Goal: Information Seeking & Learning: Understand process/instructions

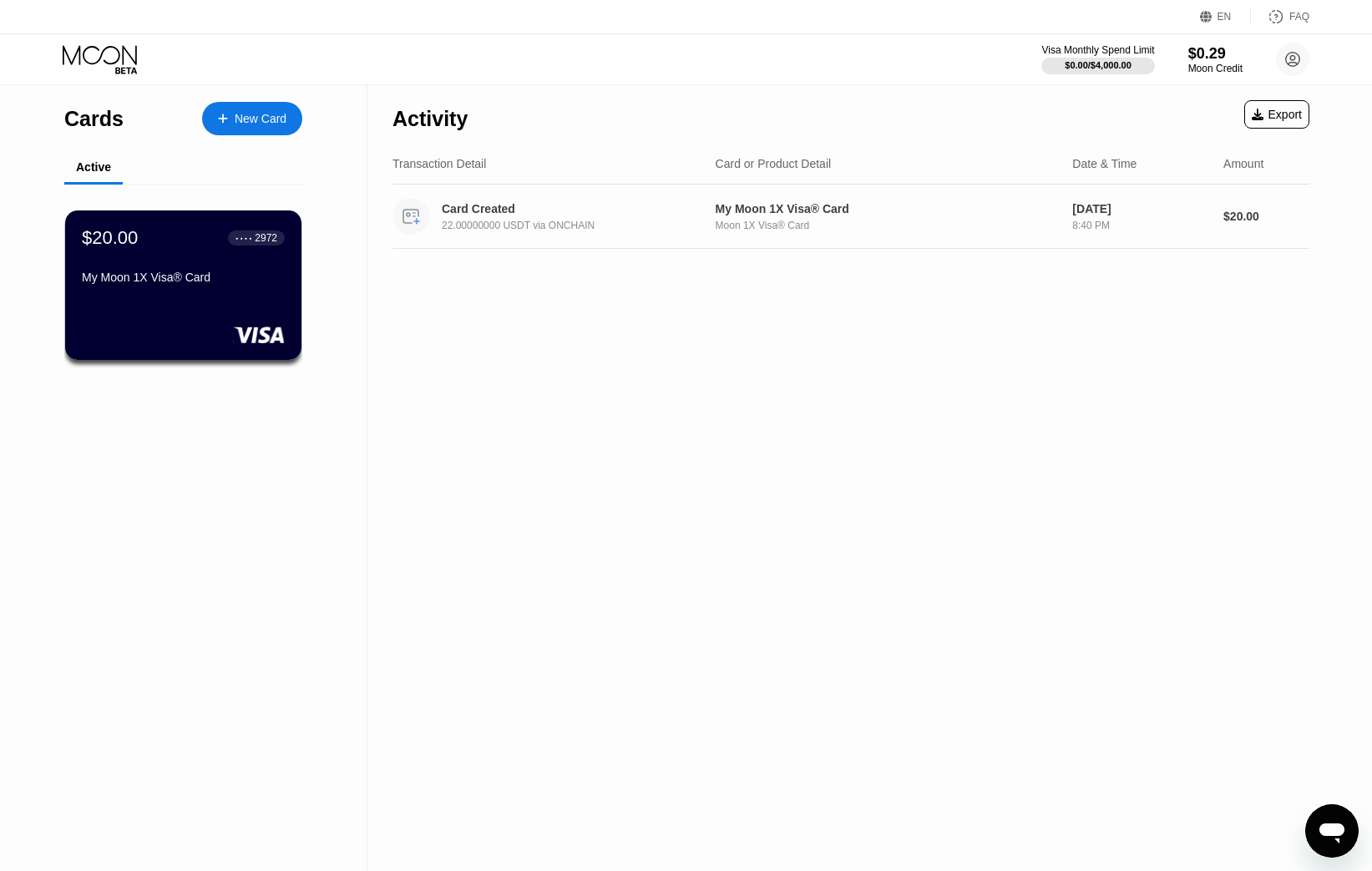
click at [803, 221] on div "Moon 1X Visa® Card" at bounding box center [887, 225] width 344 height 12
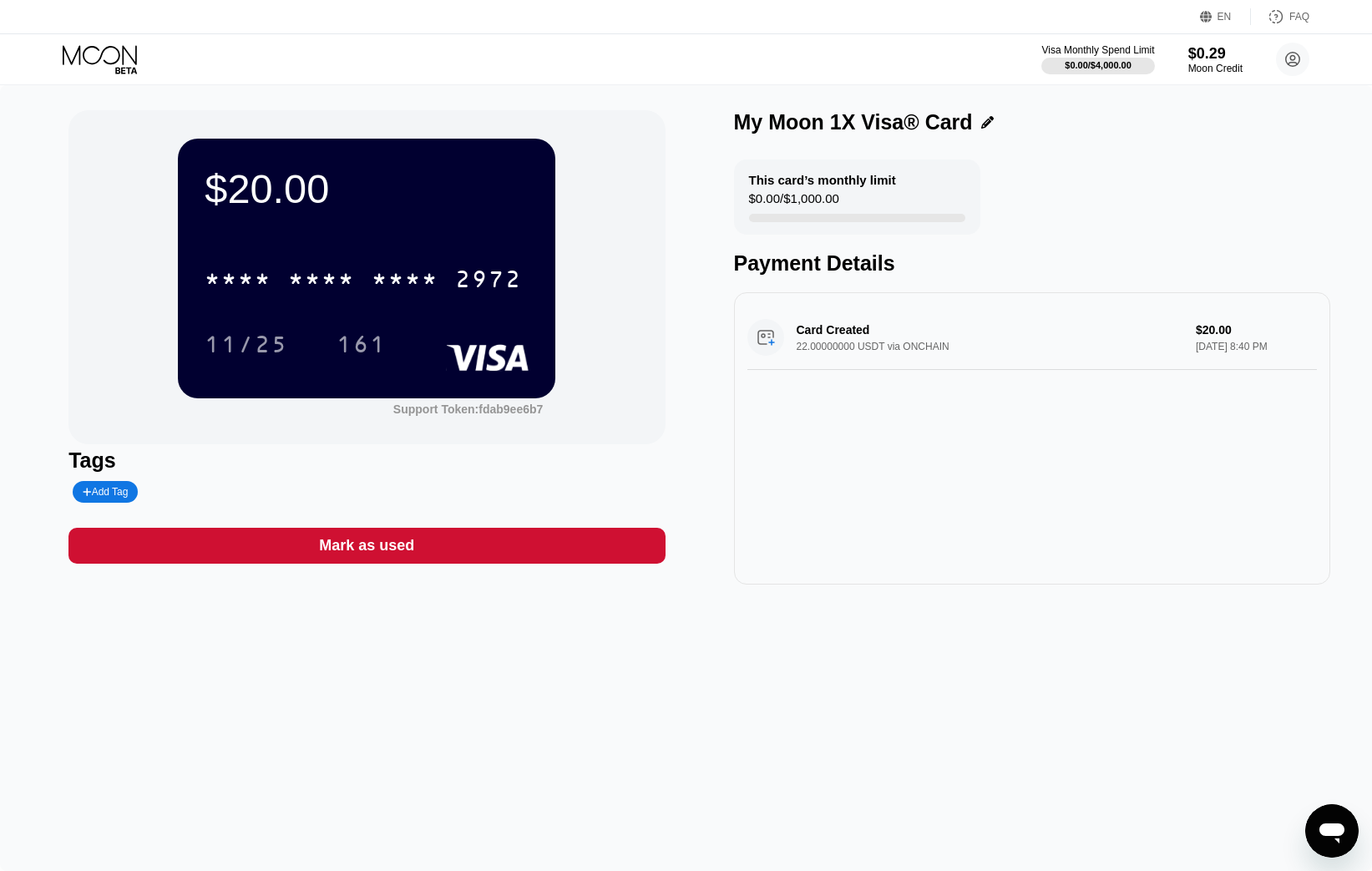
click at [1210, 333] on div "Card Created 22.00000000 USDT via ONCHAIN $20.00 Sep 23, 2025 8:40 PM" at bounding box center [1032, 337] width 569 height 64
click at [1249, 336] on div "Card Created 22.00000000 USDT via ONCHAIN $20.00 Sep 23, 2025 8:40 PM" at bounding box center [1032, 337] width 569 height 64
click at [1210, 63] on div "Moon Credit" at bounding box center [1215, 69] width 56 height 12
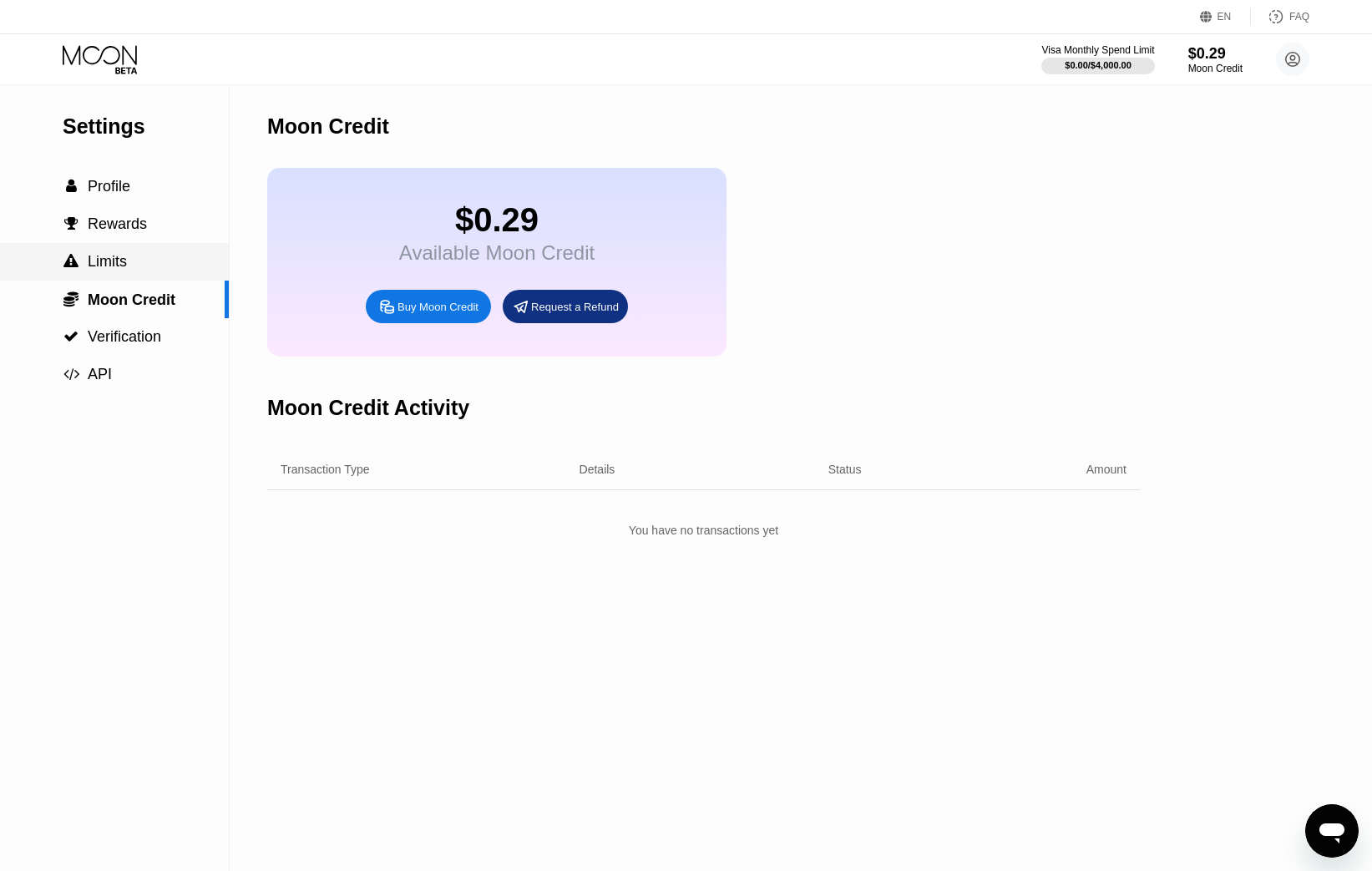
click at [127, 265] on div " Limits" at bounding box center [114, 261] width 229 height 17
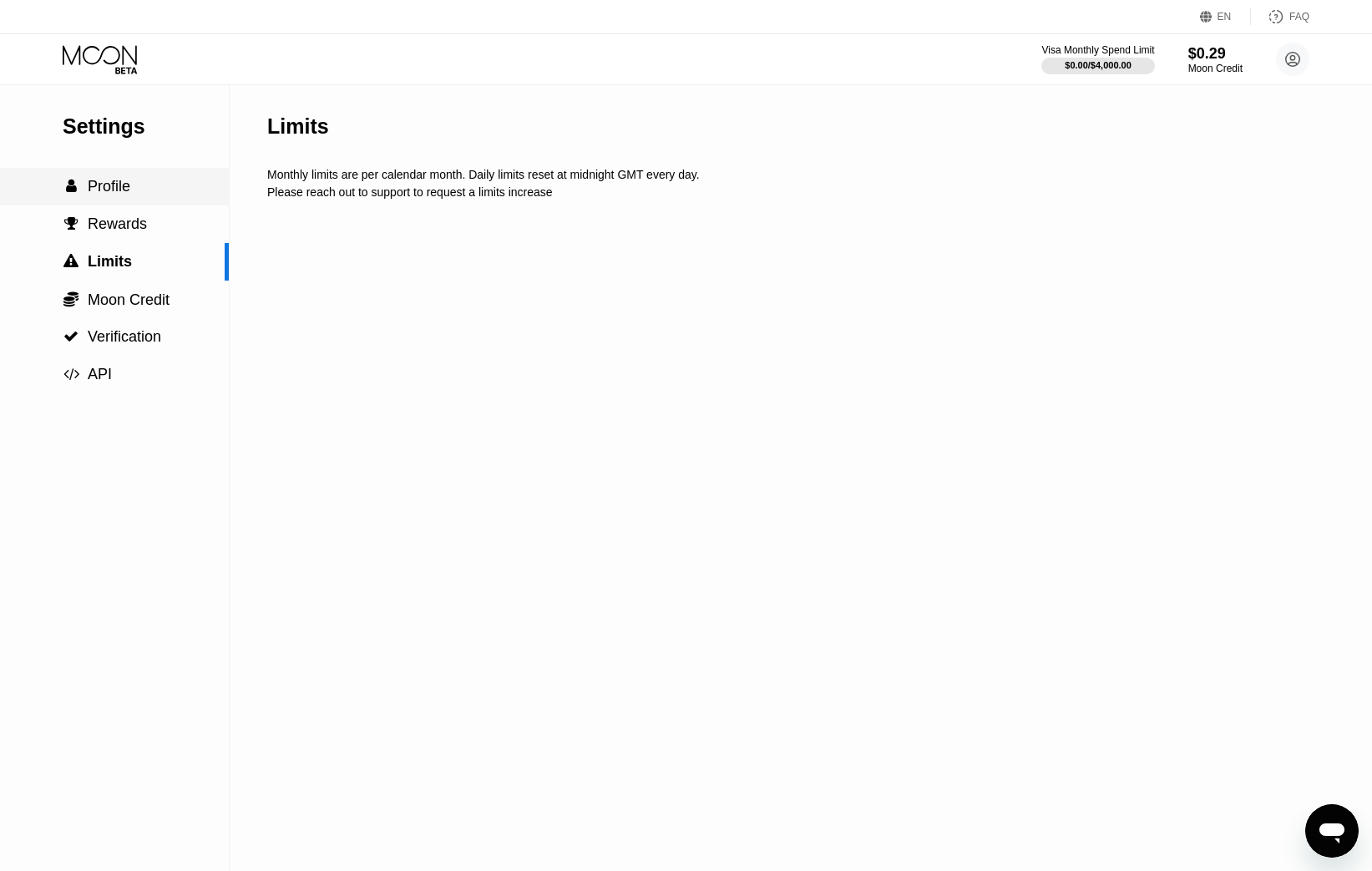
click at [131, 183] on div " Profile" at bounding box center [114, 186] width 229 height 17
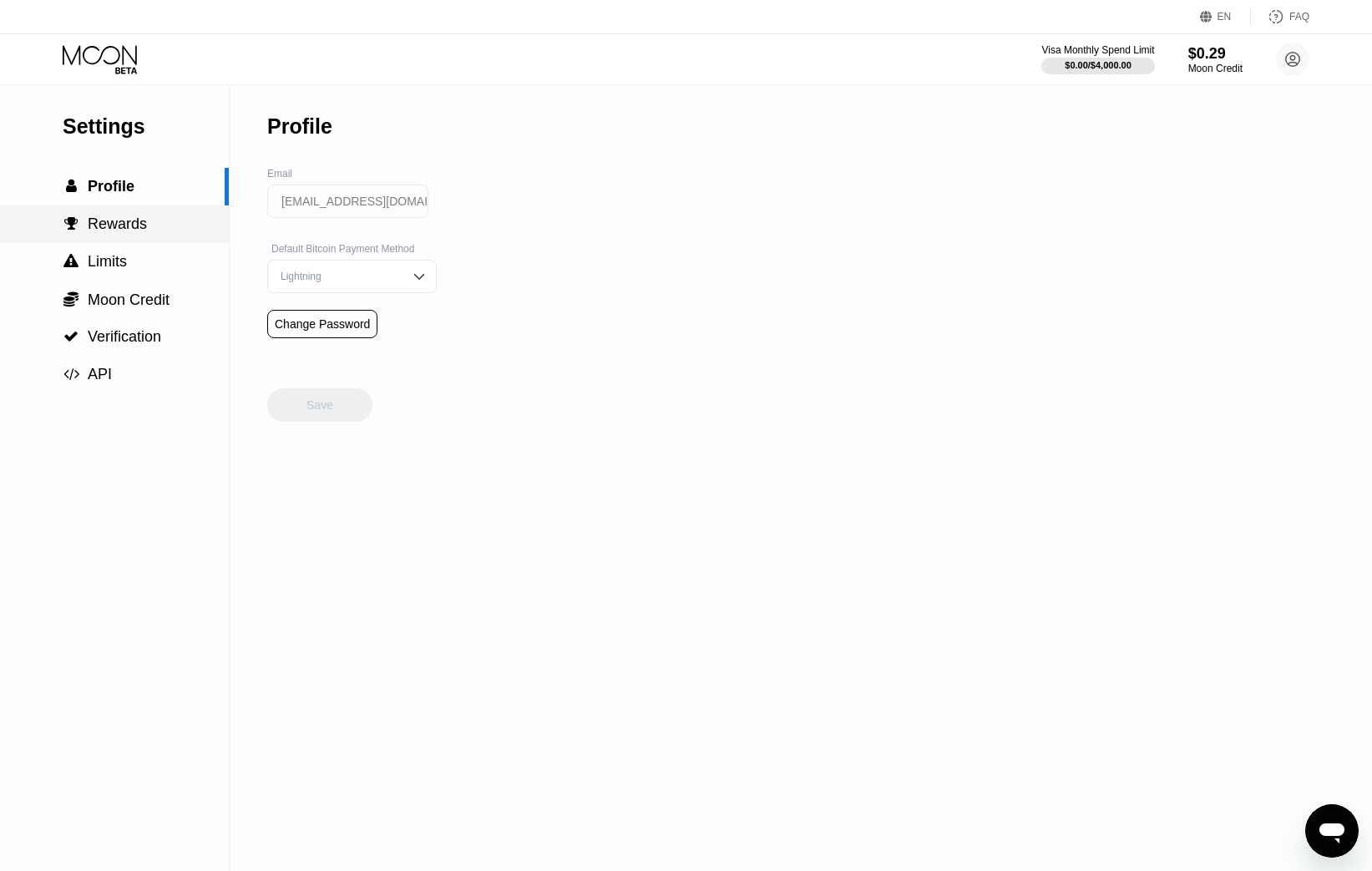
click at [133, 238] on div " Rewards" at bounding box center [114, 225] width 229 height 38
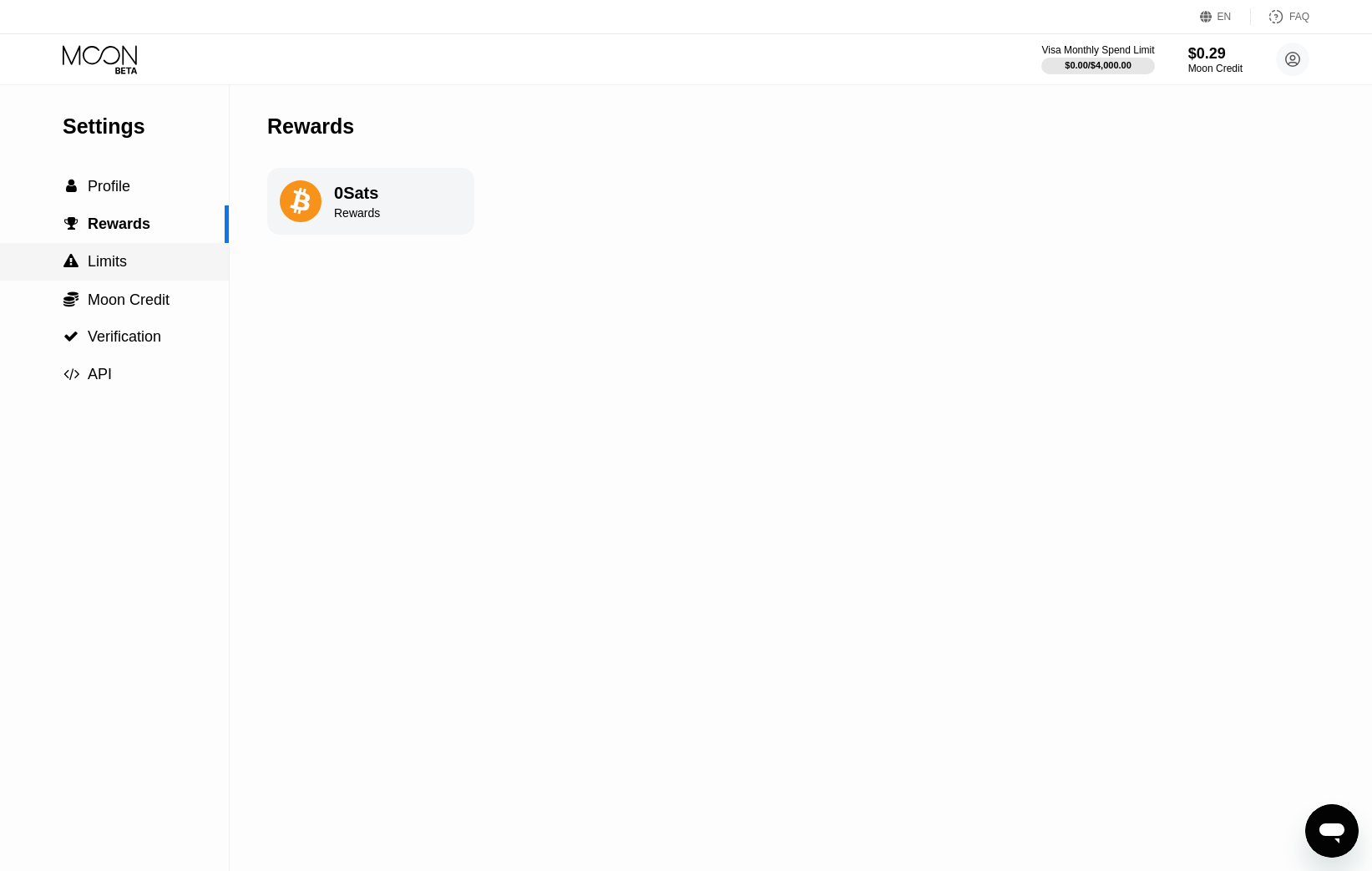
click at [128, 265] on div " Limits" at bounding box center [114, 261] width 229 height 17
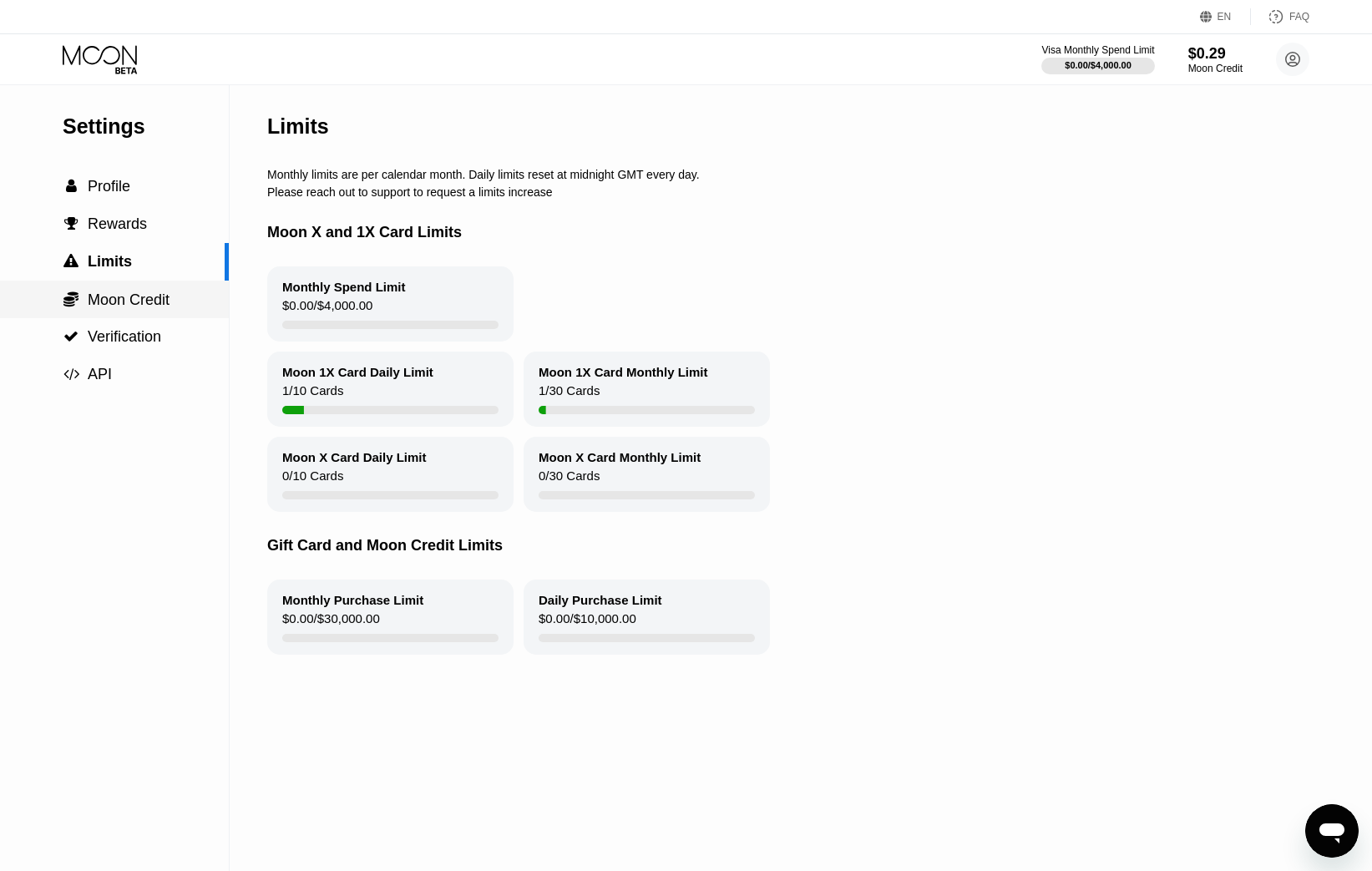
click at [137, 300] on span "Moon Credit" at bounding box center [128, 299] width 81 height 16
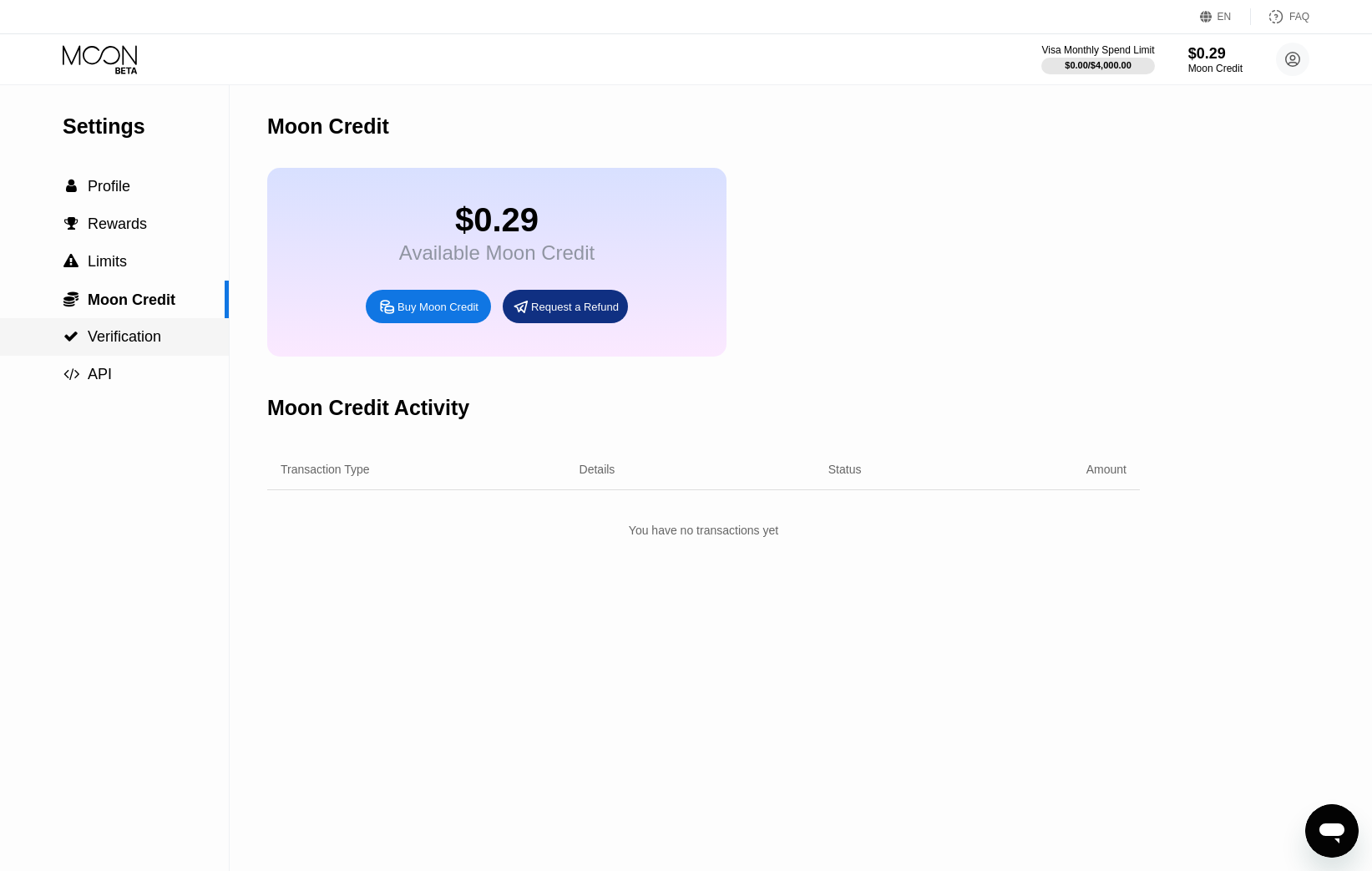
click at [142, 334] on span "Verification" at bounding box center [124, 336] width 74 height 16
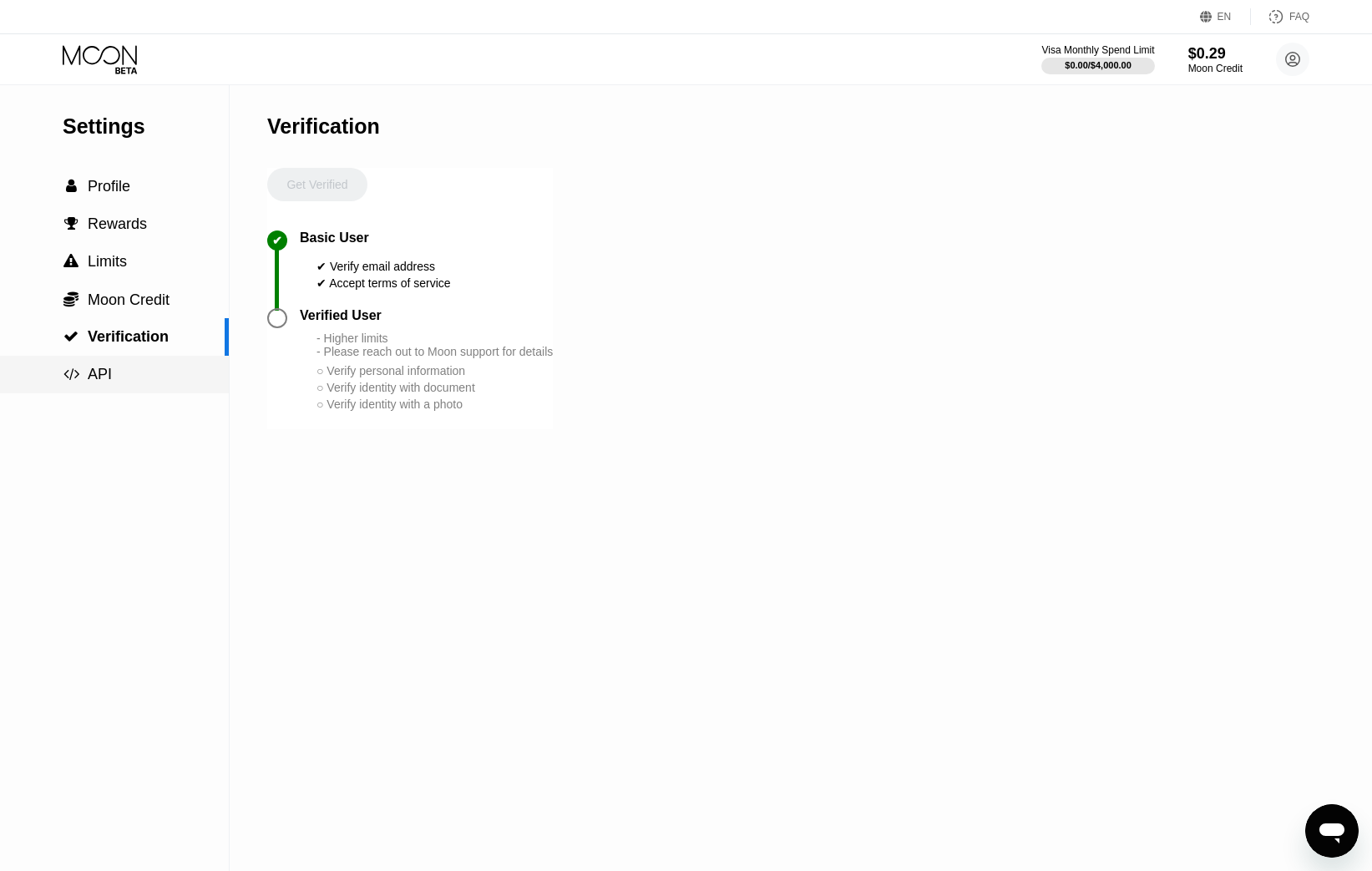
click at [117, 372] on div " API" at bounding box center [114, 374] width 229 height 17
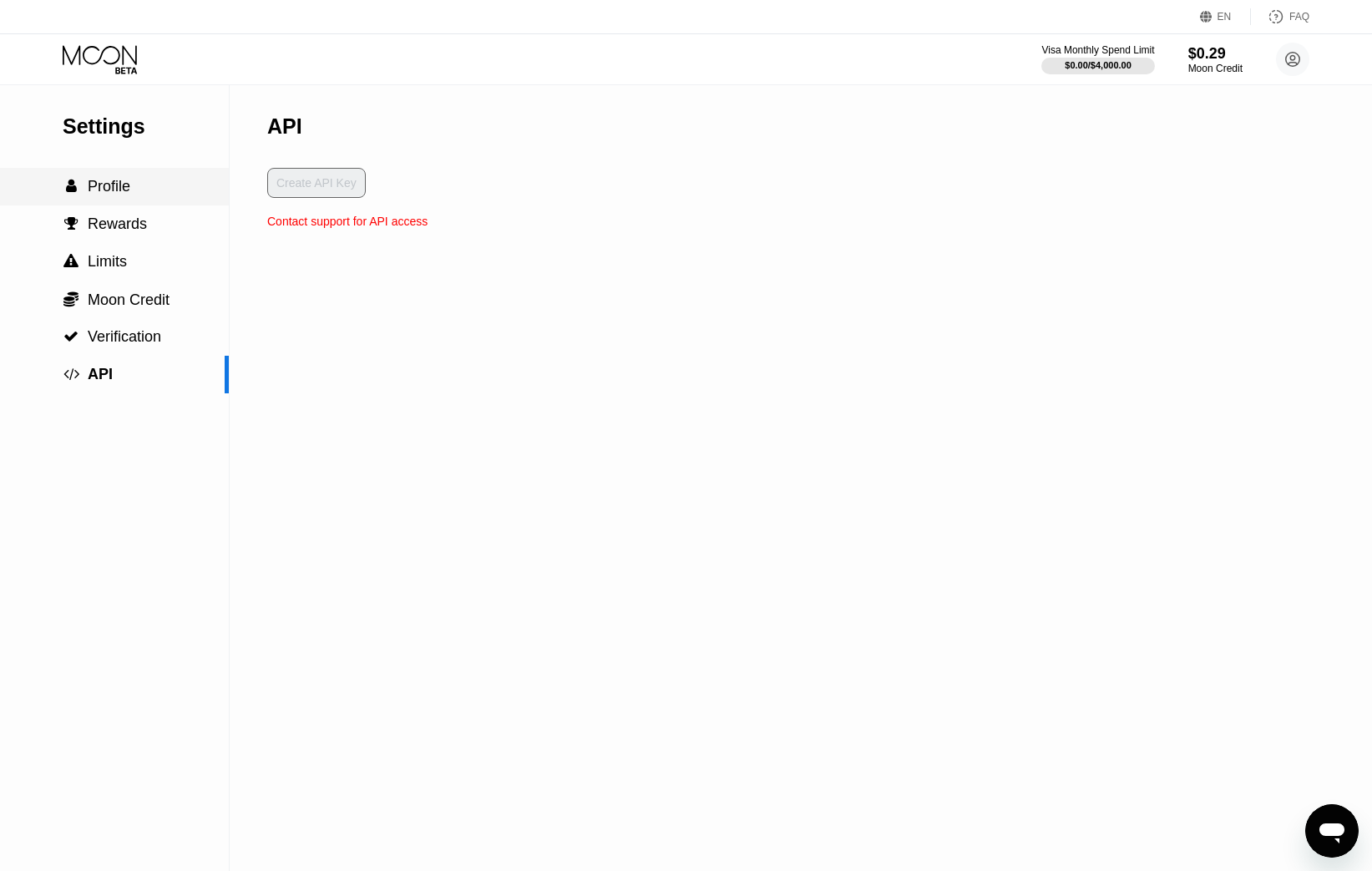
click at [121, 185] on span "Profile" at bounding box center [109, 185] width 43 height 16
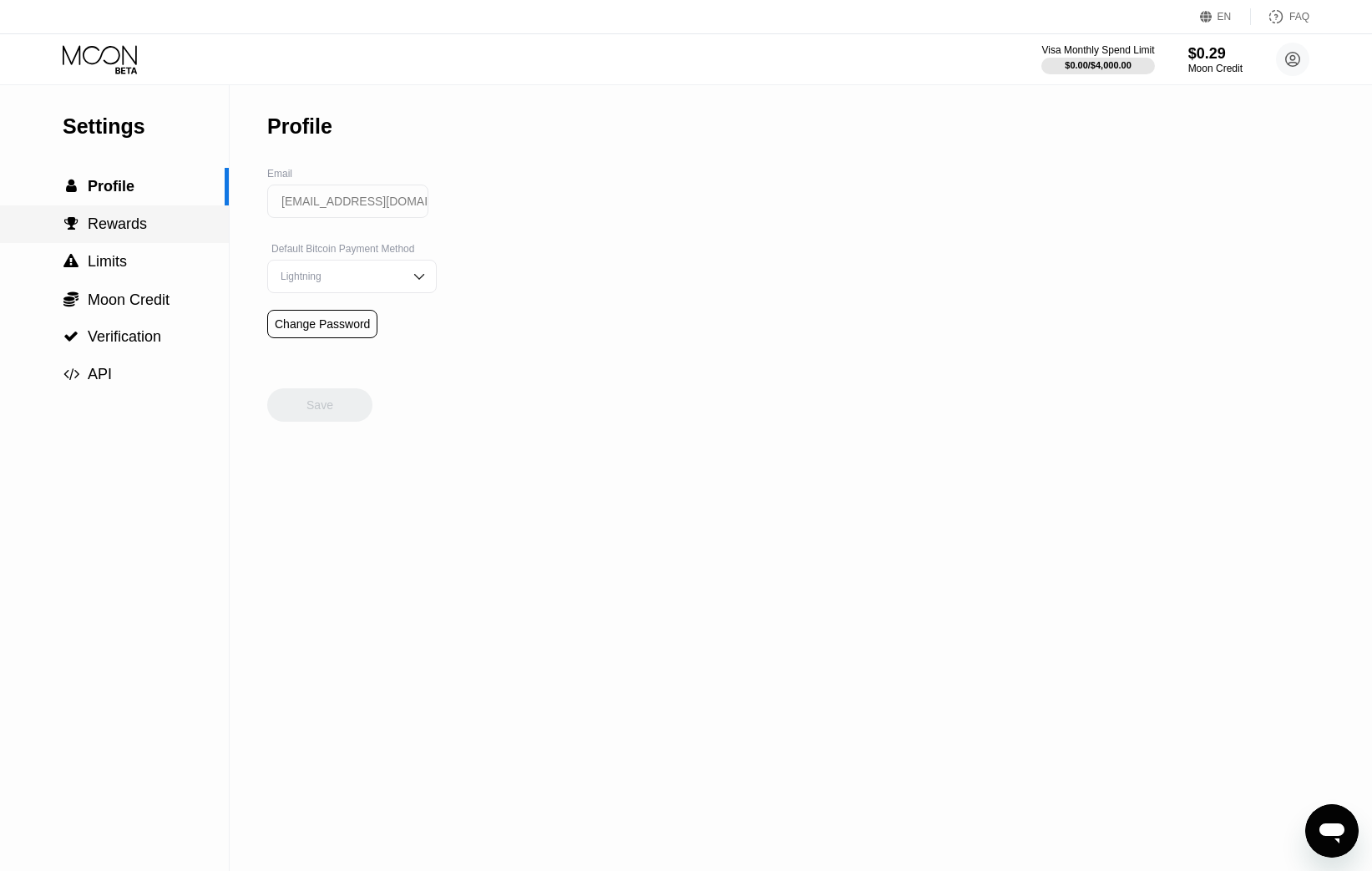
click at [141, 233] on div " Rewards" at bounding box center [114, 225] width 229 height 38
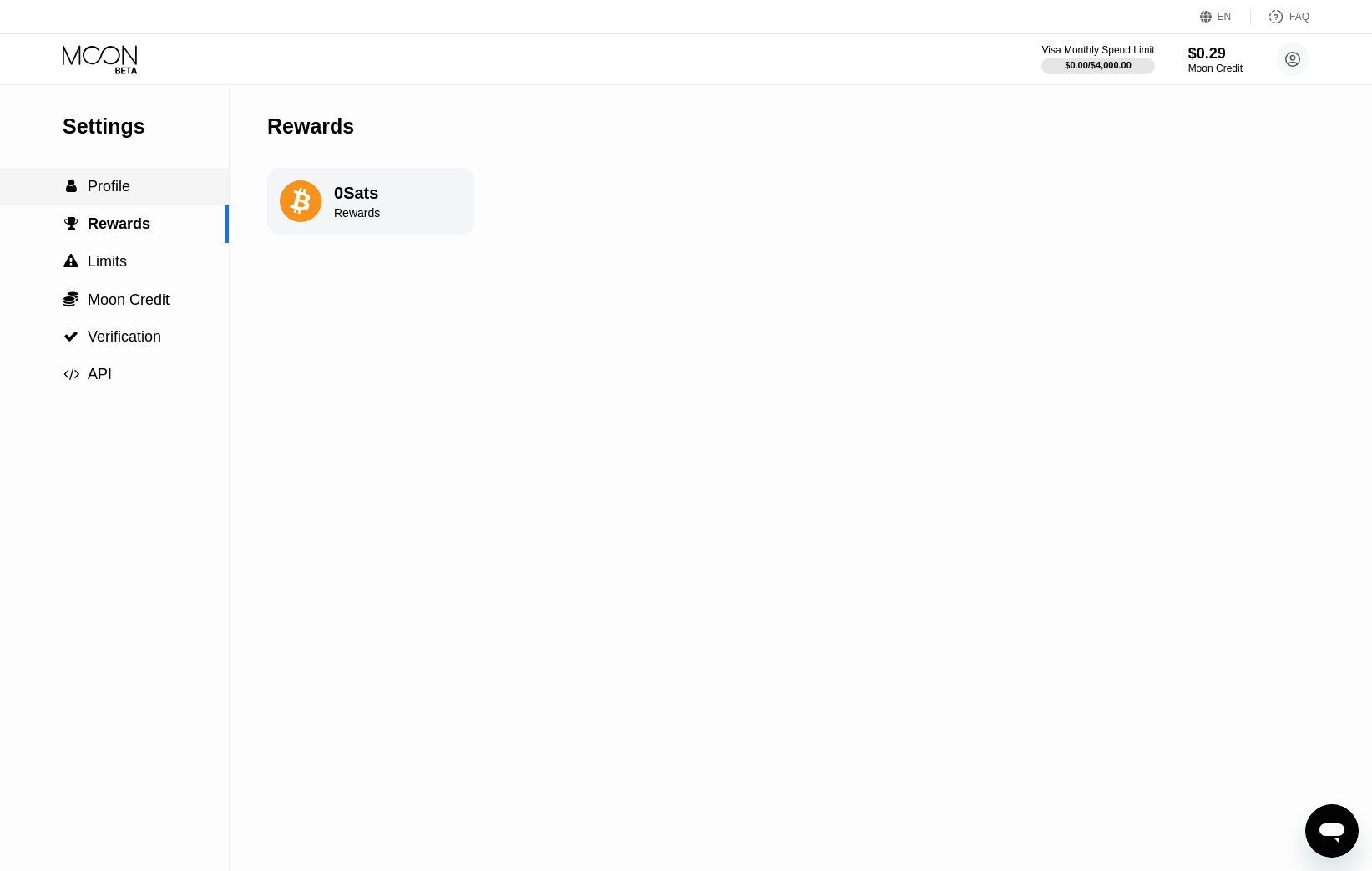
click at [165, 183] on div " Profile" at bounding box center [114, 186] width 229 height 17
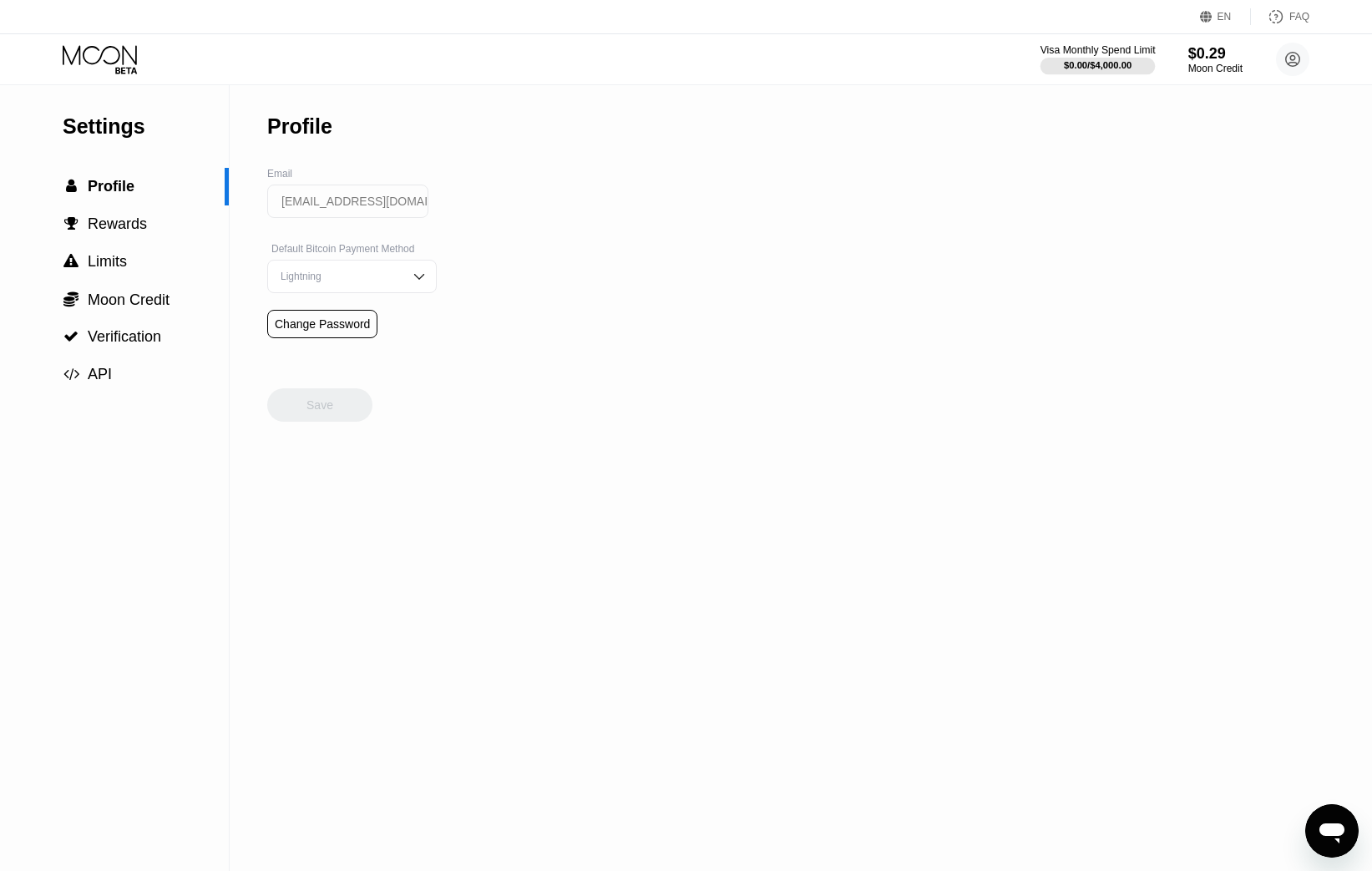
click at [1104, 57] on div "$0.00 / $4,000.00" at bounding box center [1098, 64] width 115 height 18
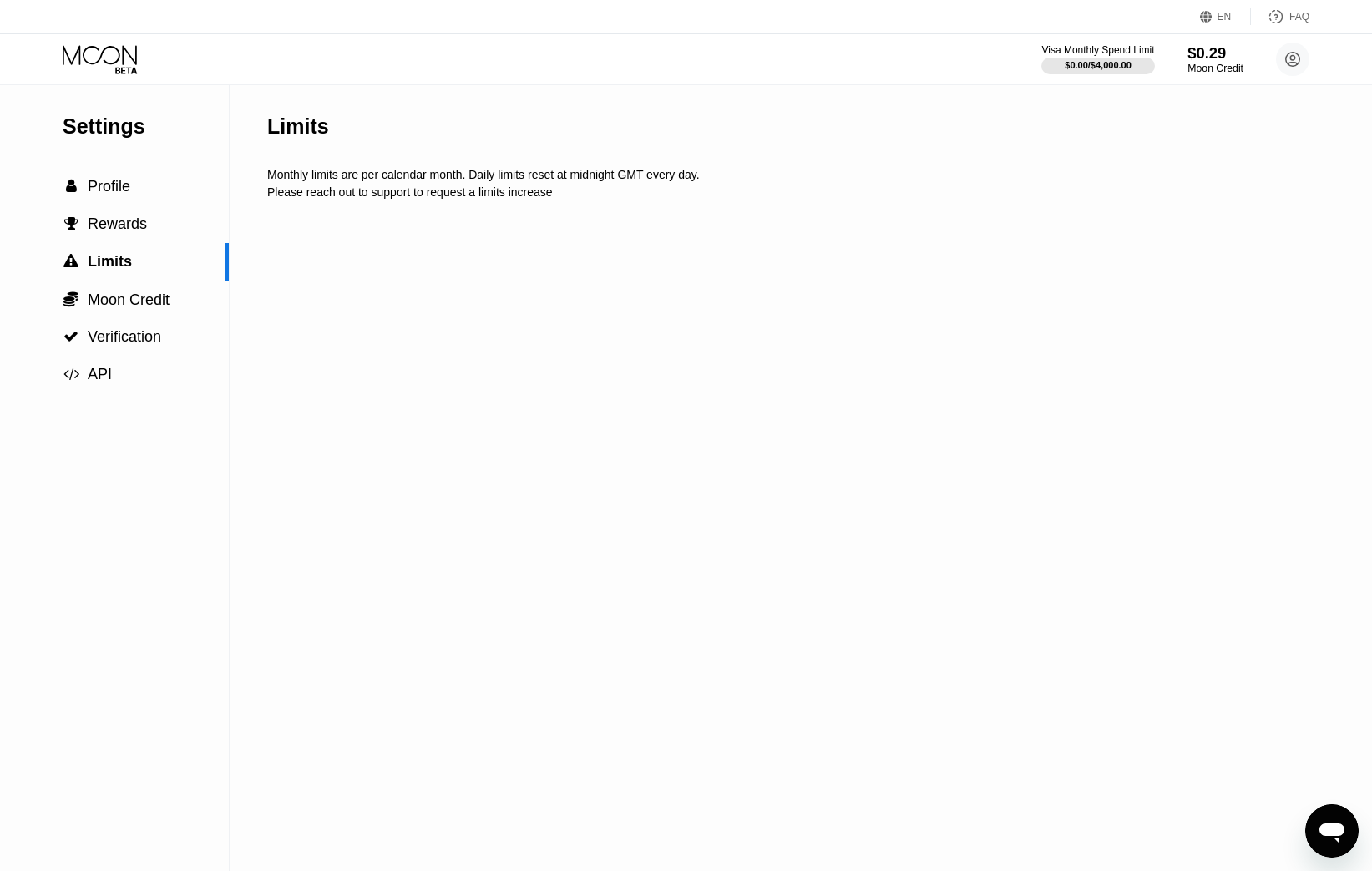
click at [1233, 63] on div "Moon Credit" at bounding box center [1215, 69] width 56 height 12
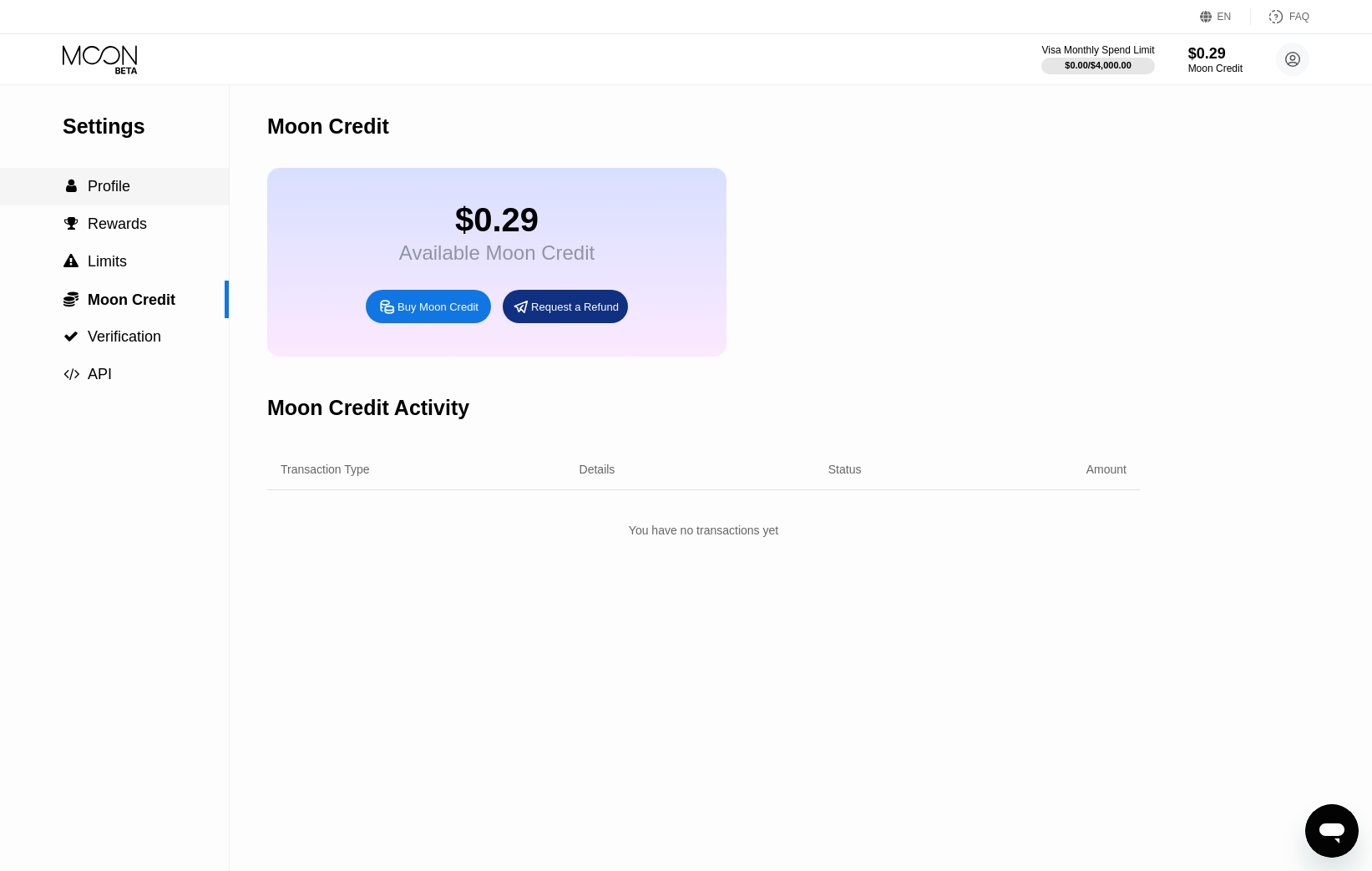
click at [120, 189] on span "Profile" at bounding box center [109, 185] width 43 height 16
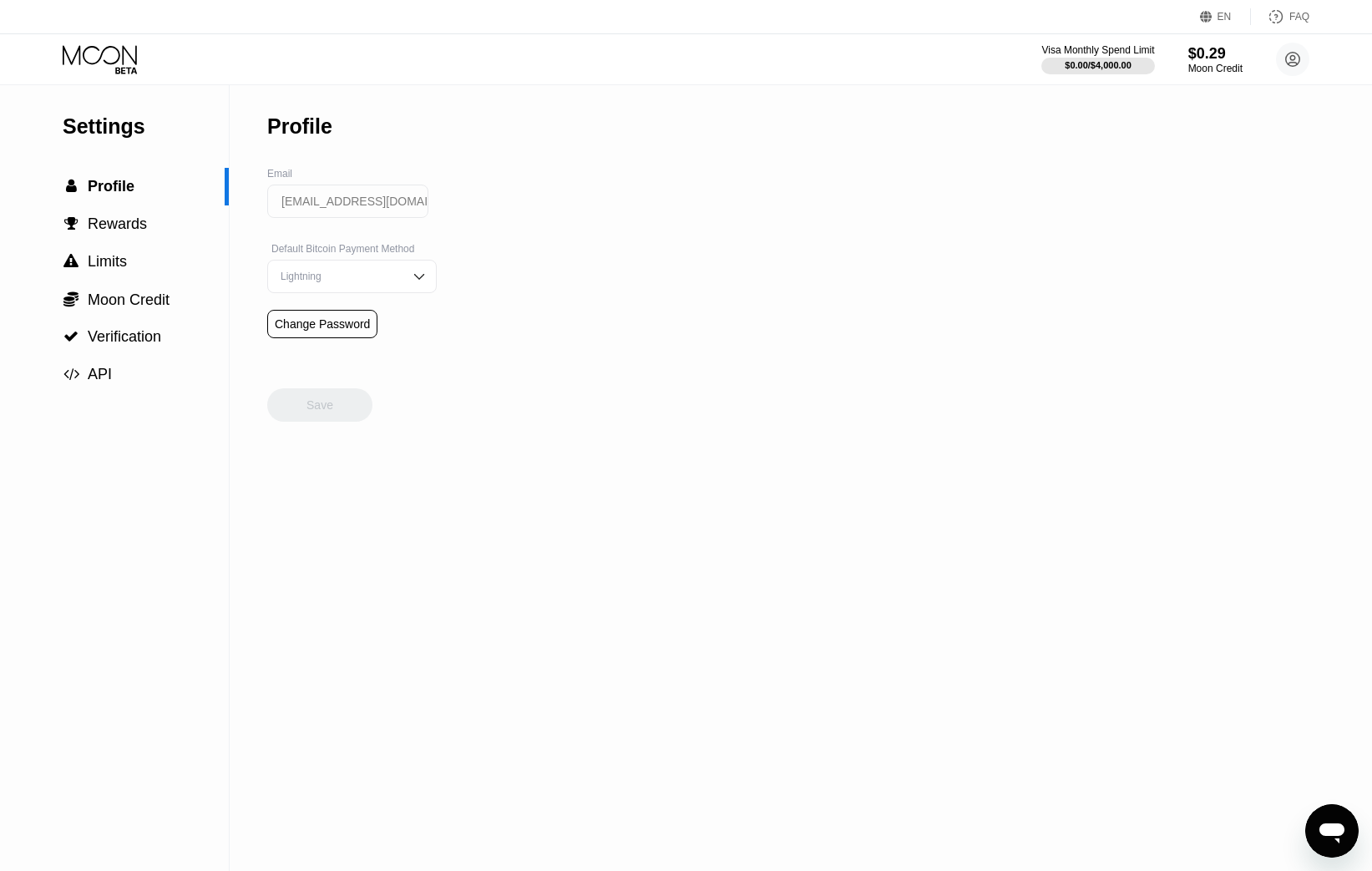
click at [121, 54] on icon at bounding box center [101, 60] width 78 height 29
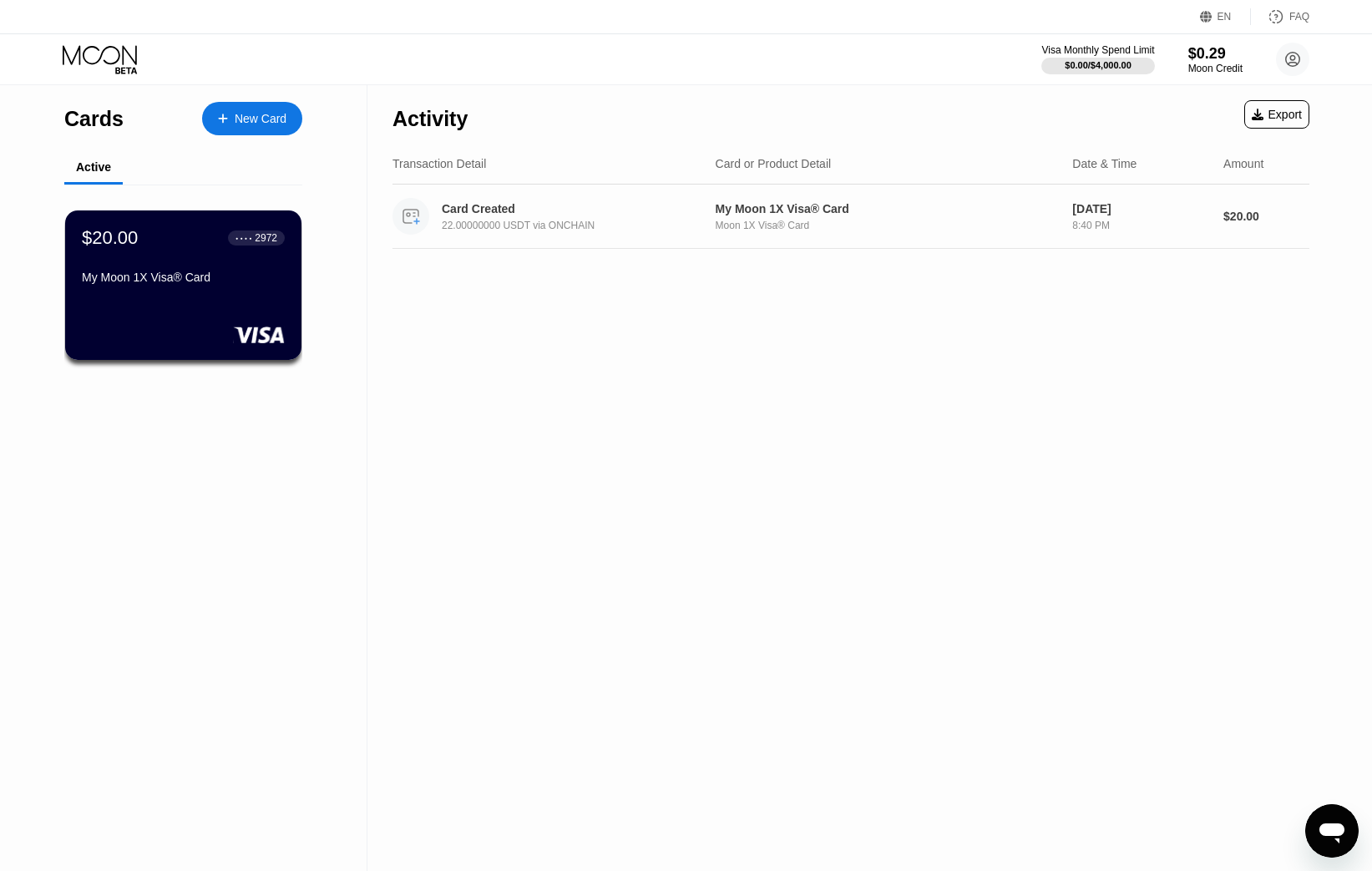
click at [581, 227] on div "22.00000000 USDT via ONCHAIN" at bounding box center [581, 225] width 279 height 12
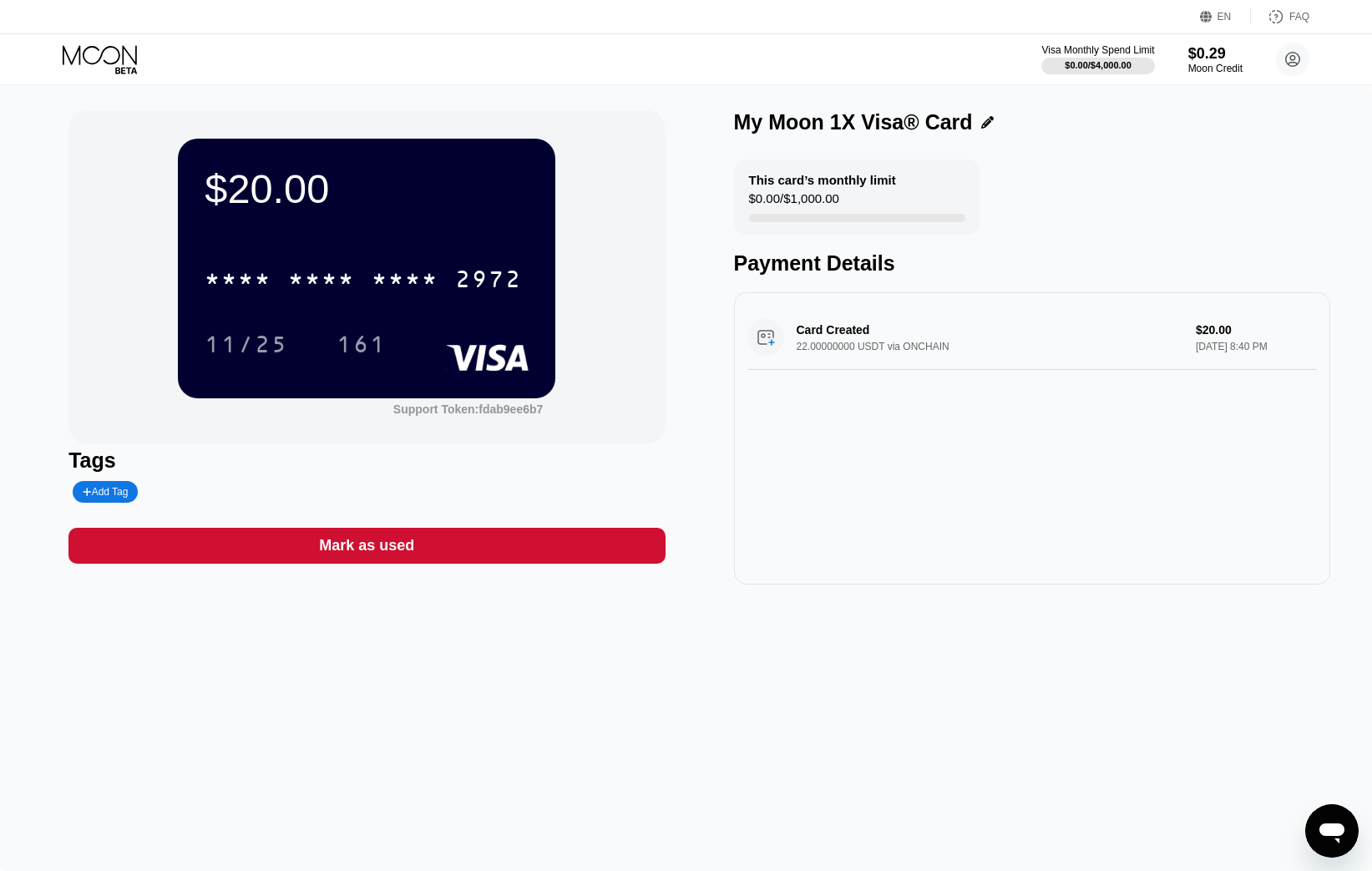
click at [805, 327] on div "Card Created 22.00000000 USDT via ONCHAIN $20.00 Sep 23, 2025 8:40 PM" at bounding box center [1032, 337] width 569 height 64
drag, startPoint x: 805, startPoint y: 327, endPoint x: 974, endPoint y: 365, distance: 173.2
click at [974, 365] on div "Card Created 22.00000000 USDT via ONCHAIN $20.00 Sep 23, 2025 8:40 PM" at bounding box center [1032, 337] width 569 height 64
click at [1205, 63] on div "Moon Credit" at bounding box center [1215, 69] width 56 height 12
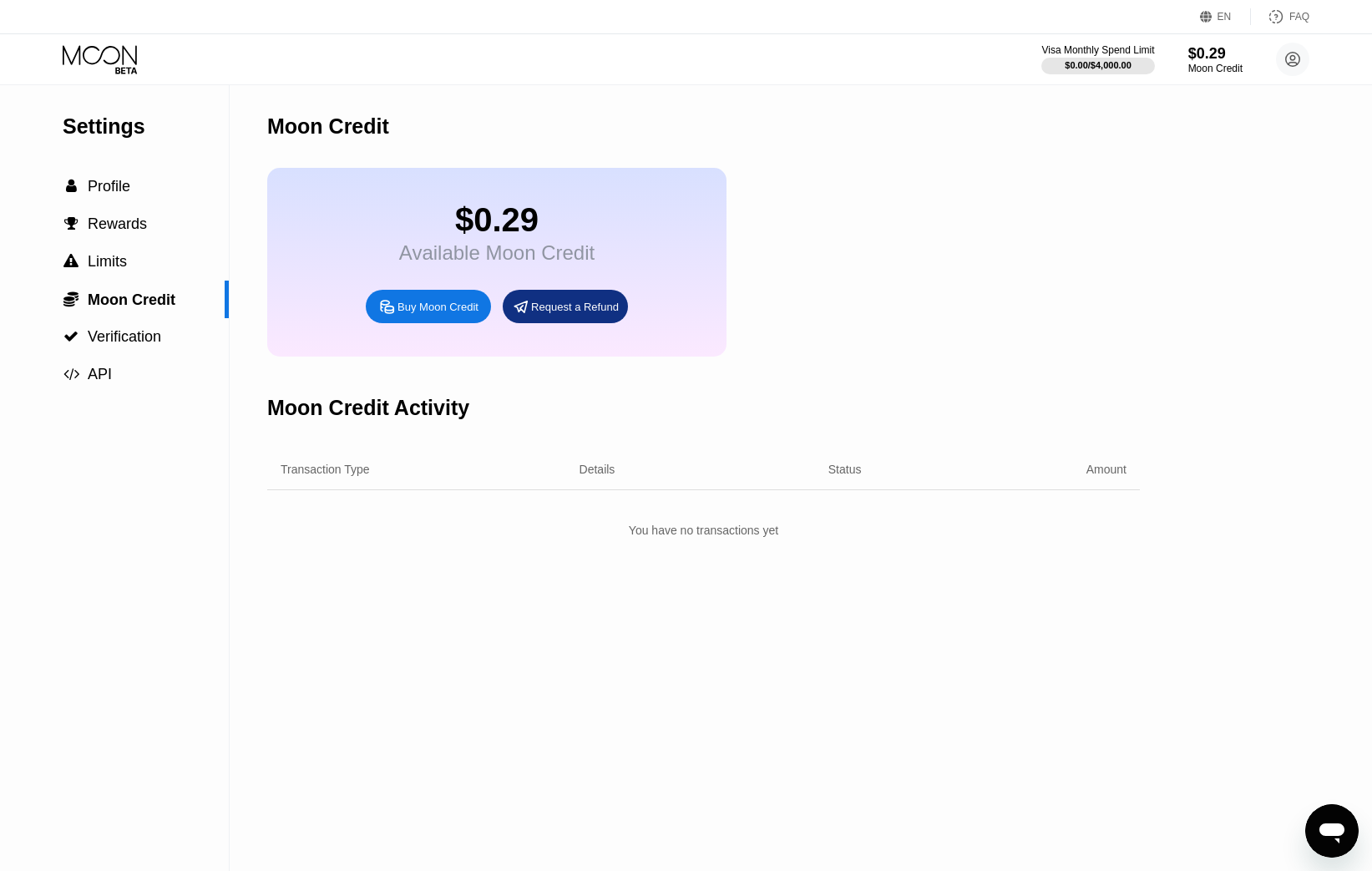
click at [435, 306] on div "Buy Moon Credit" at bounding box center [437, 307] width 81 height 15
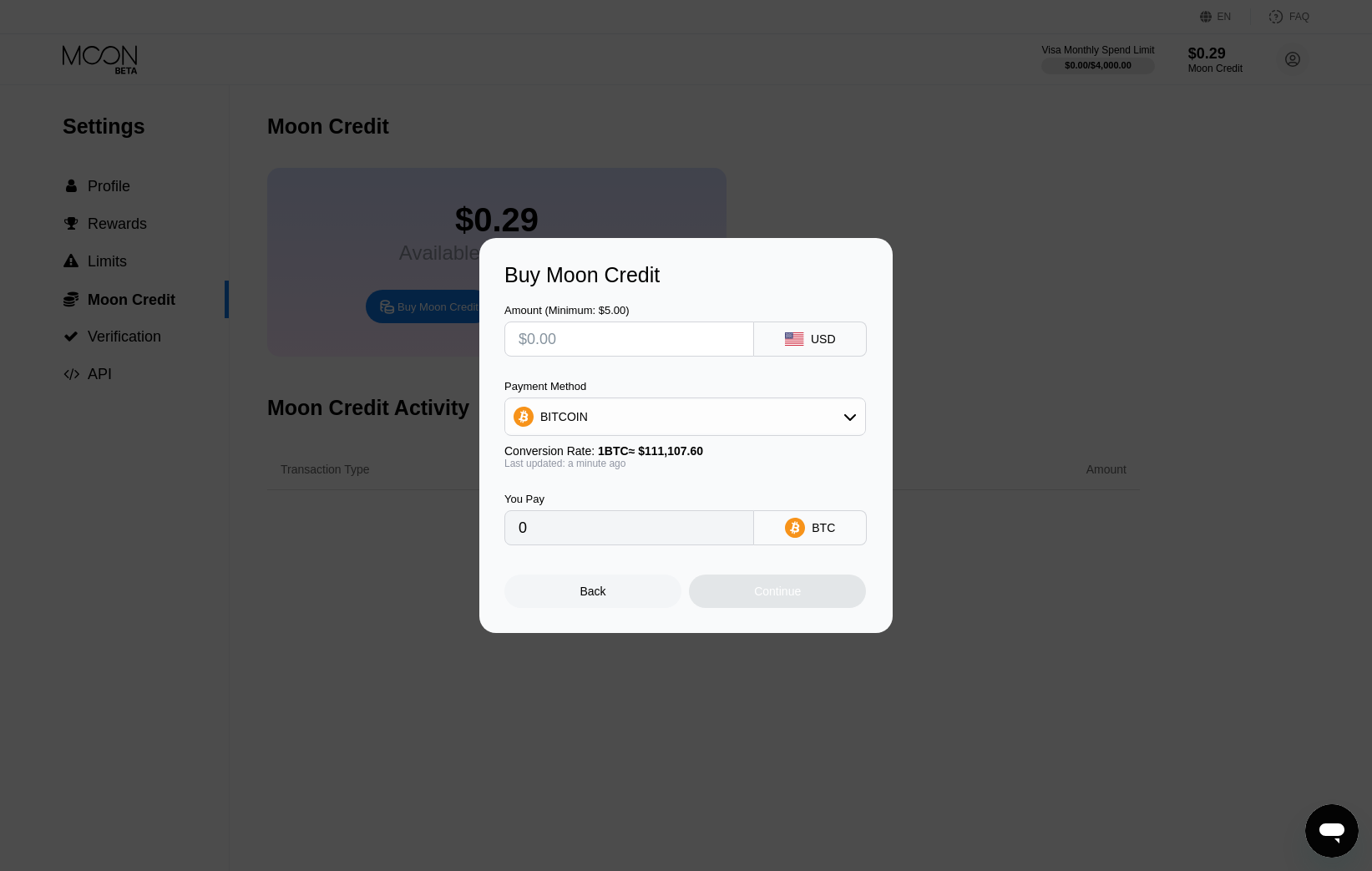
click at [638, 349] on input "text" at bounding box center [629, 339] width 221 height 33
click at [815, 339] on div "USD" at bounding box center [822, 339] width 25 height 14
click at [671, 430] on div "BITCOIN" at bounding box center [685, 416] width 360 height 33
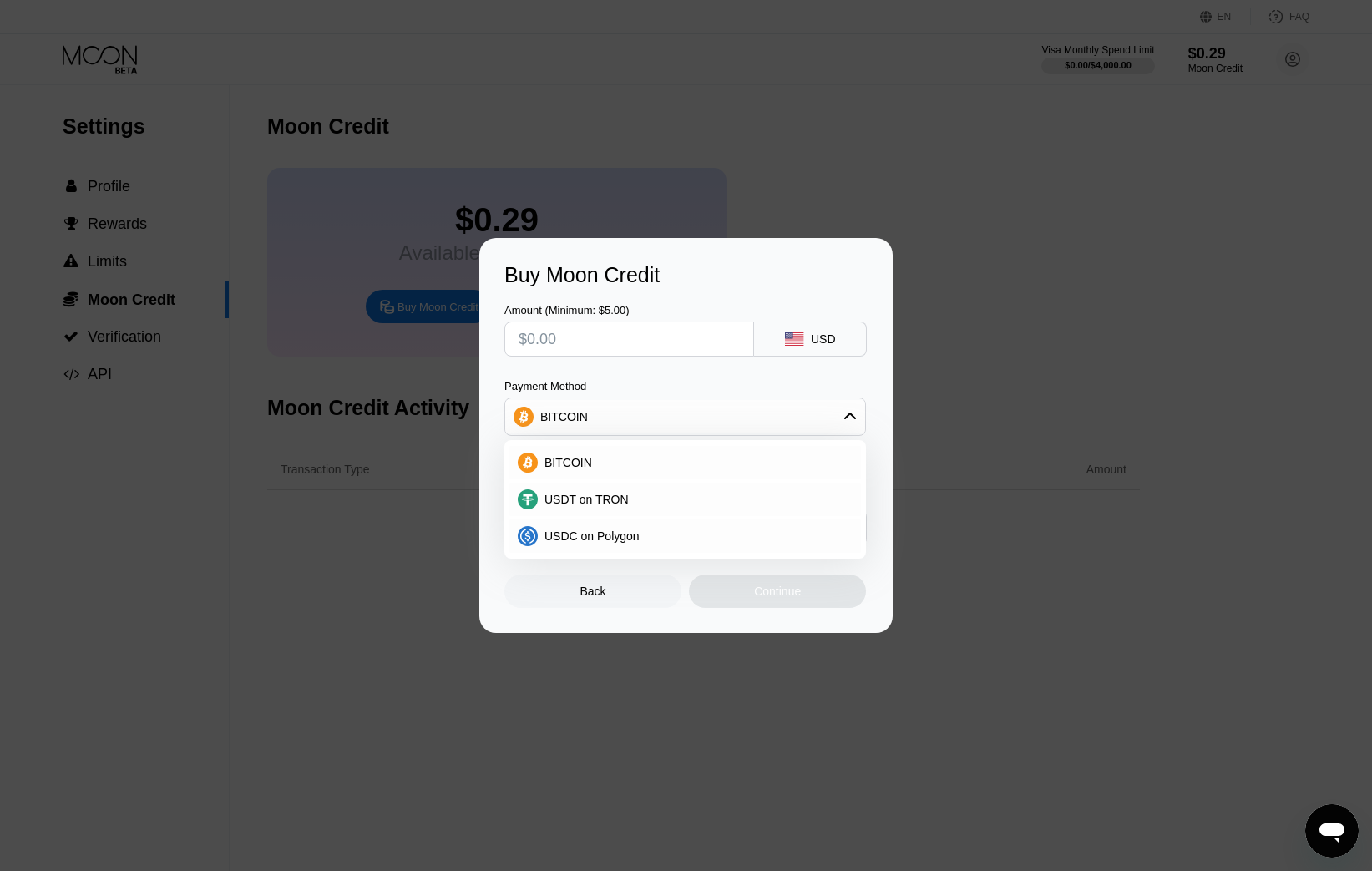
click at [646, 369] on div "Amount (Minimum: $5.00) USD Payment Method BITCOIN BITCOIN USDT on TRON USDC on…" at bounding box center [686, 416] width 364 height 258
click at [607, 604] on div "Back" at bounding box center [593, 591] width 177 height 33
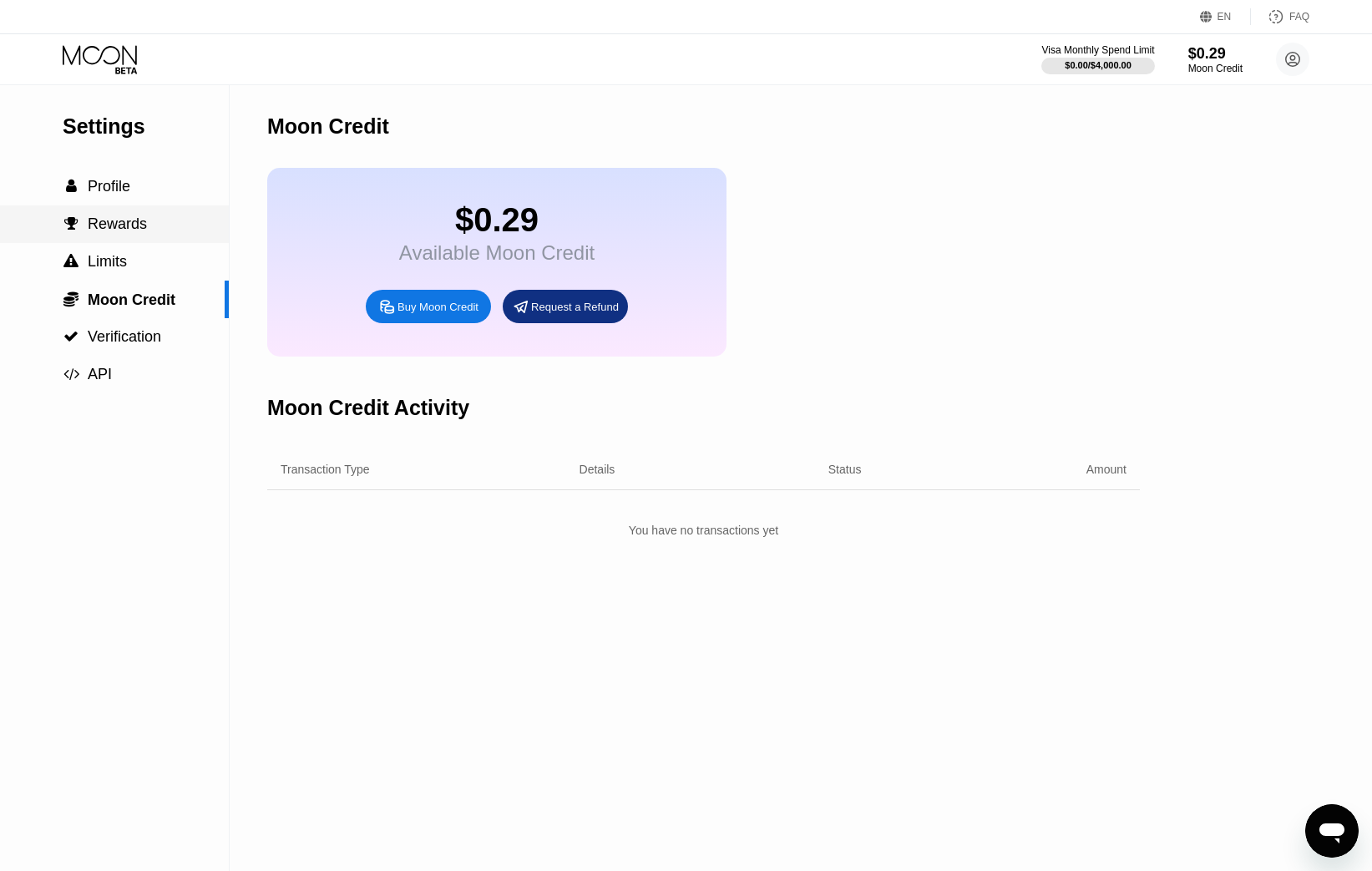
click at [143, 200] on div " Profile" at bounding box center [114, 187] width 229 height 38
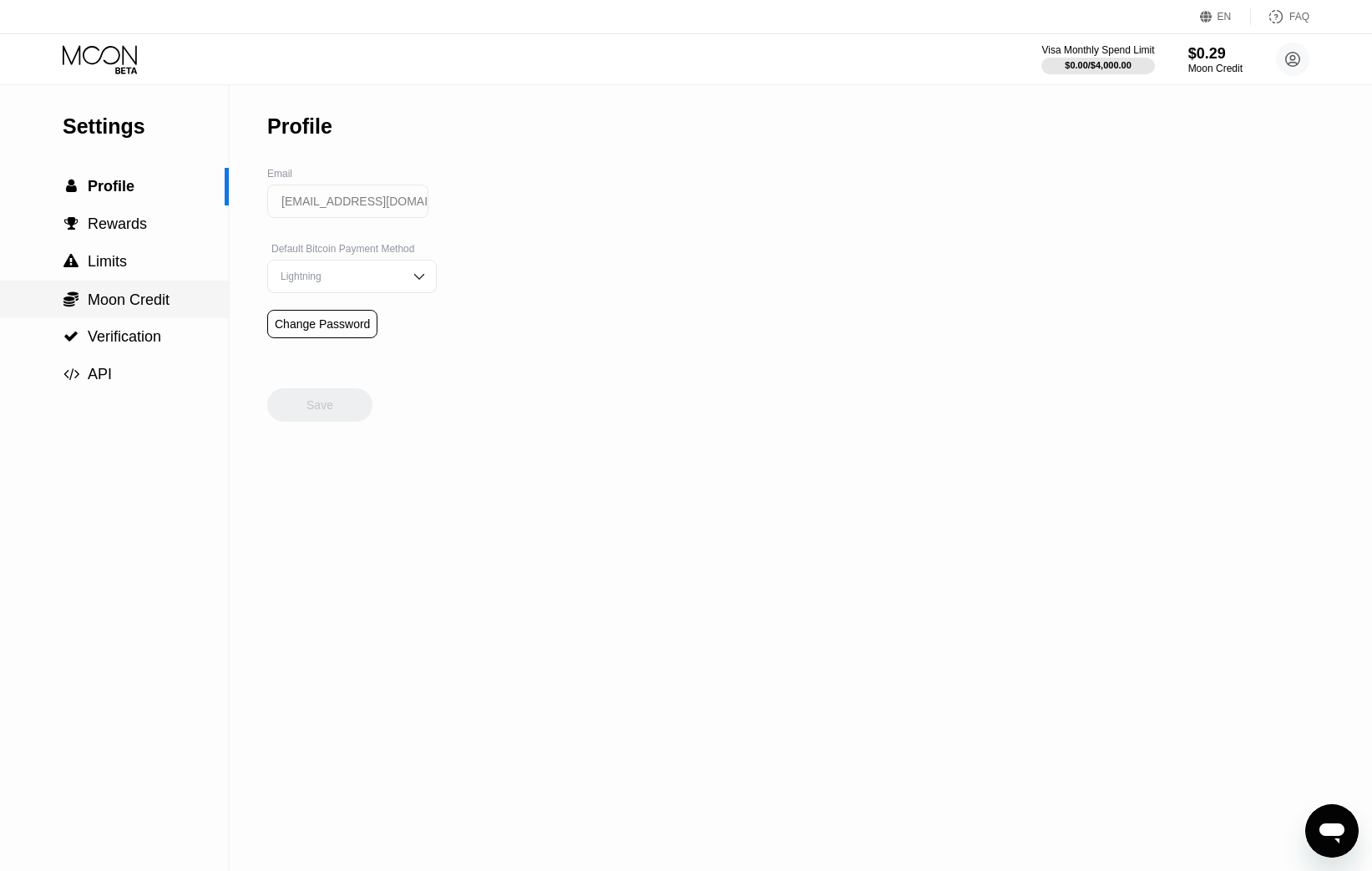
click at [129, 297] on span "Moon Credit" at bounding box center [128, 299] width 81 height 16
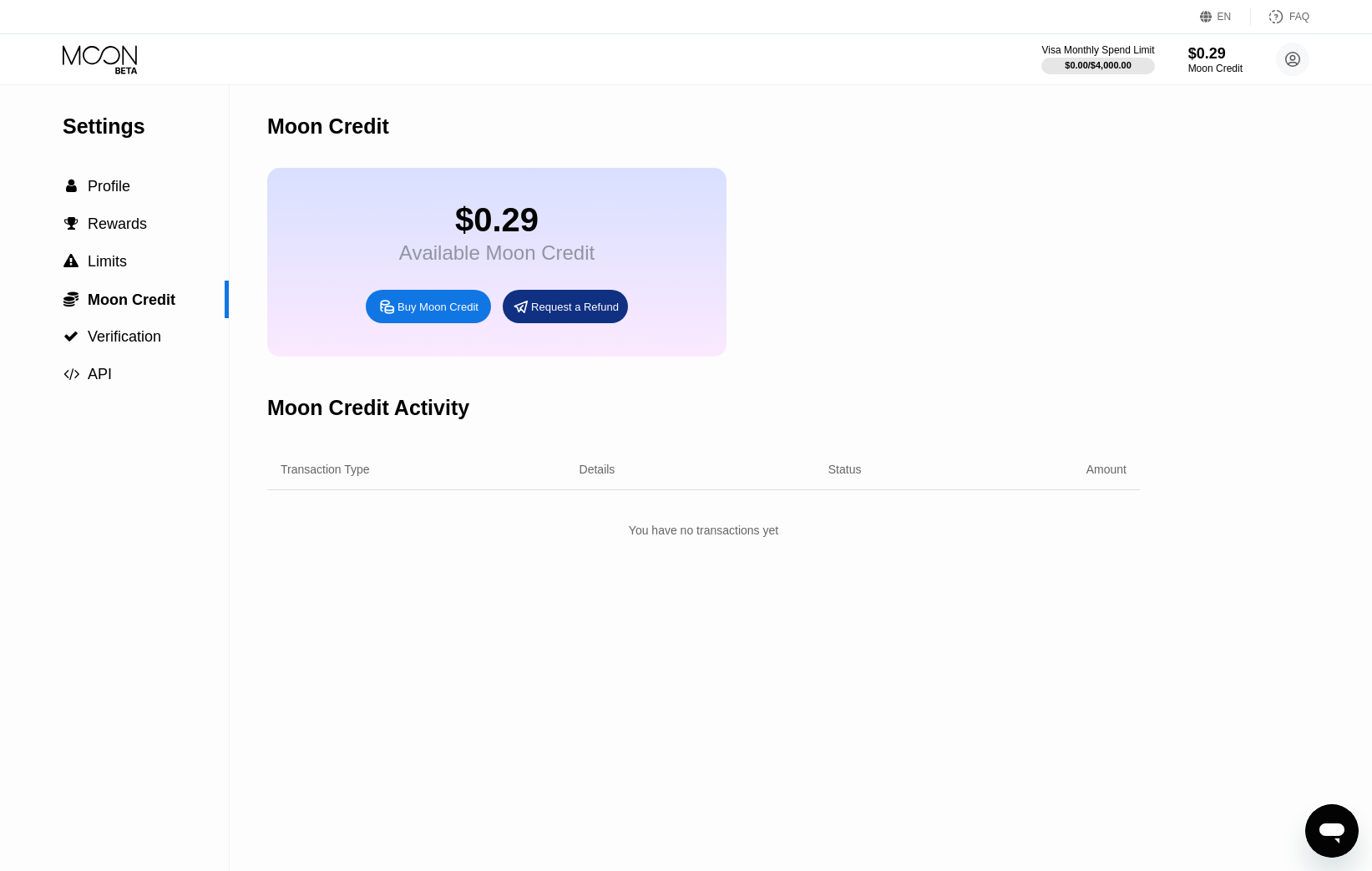
click at [582, 300] on div "Request a Refund" at bounding box center [575, 307] width 87 height 15
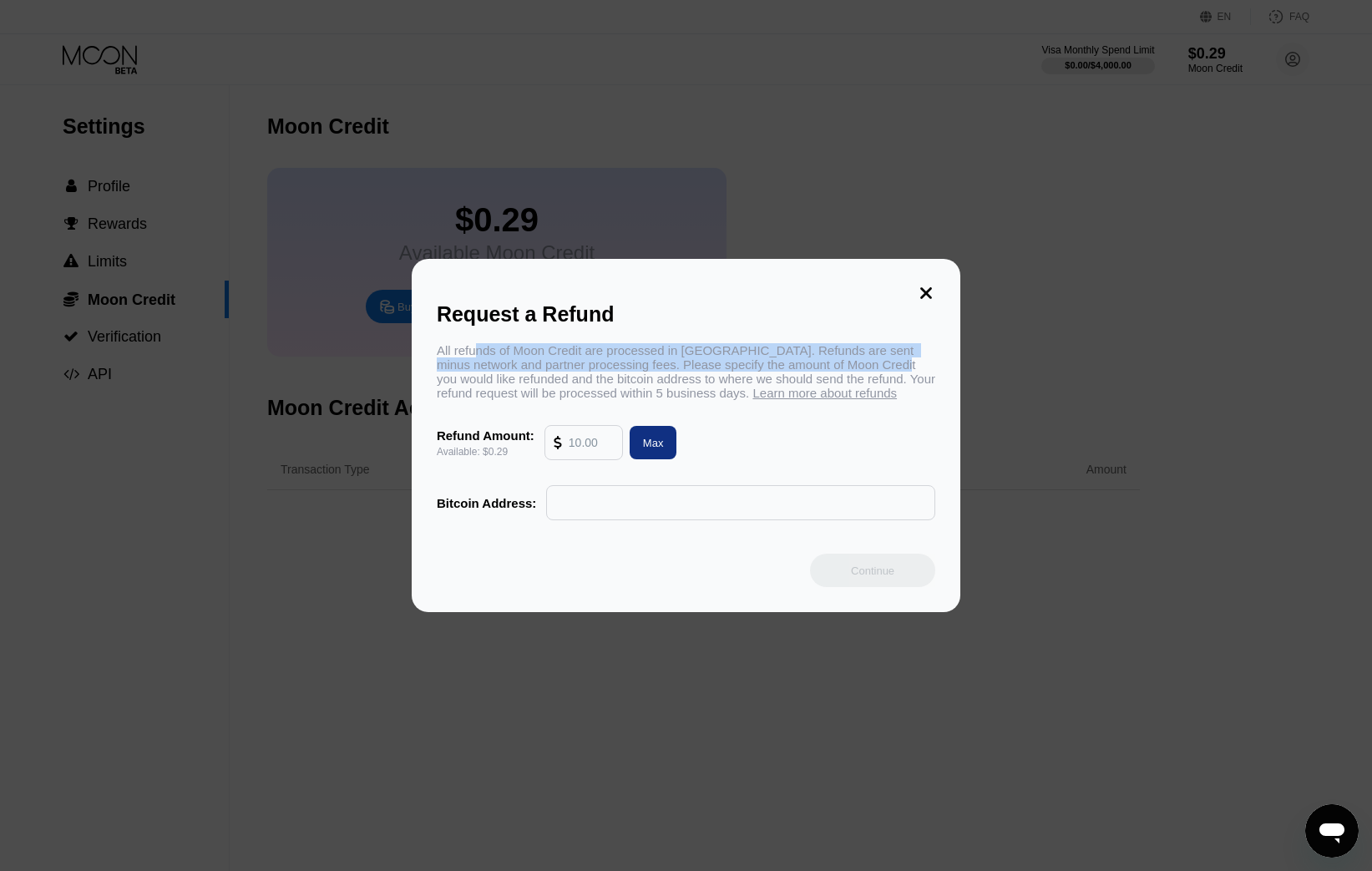
drag, startPoint x: 481, startPoint y: 354, endPoint x: 899, endPoint y: 365, distance: 418.1
click at [899, 365] on div "All refunds of Moon Credit are processed in Bitcoin. Refunds are sent minus net…" at bounding box center [685, 371] width 498 height 57
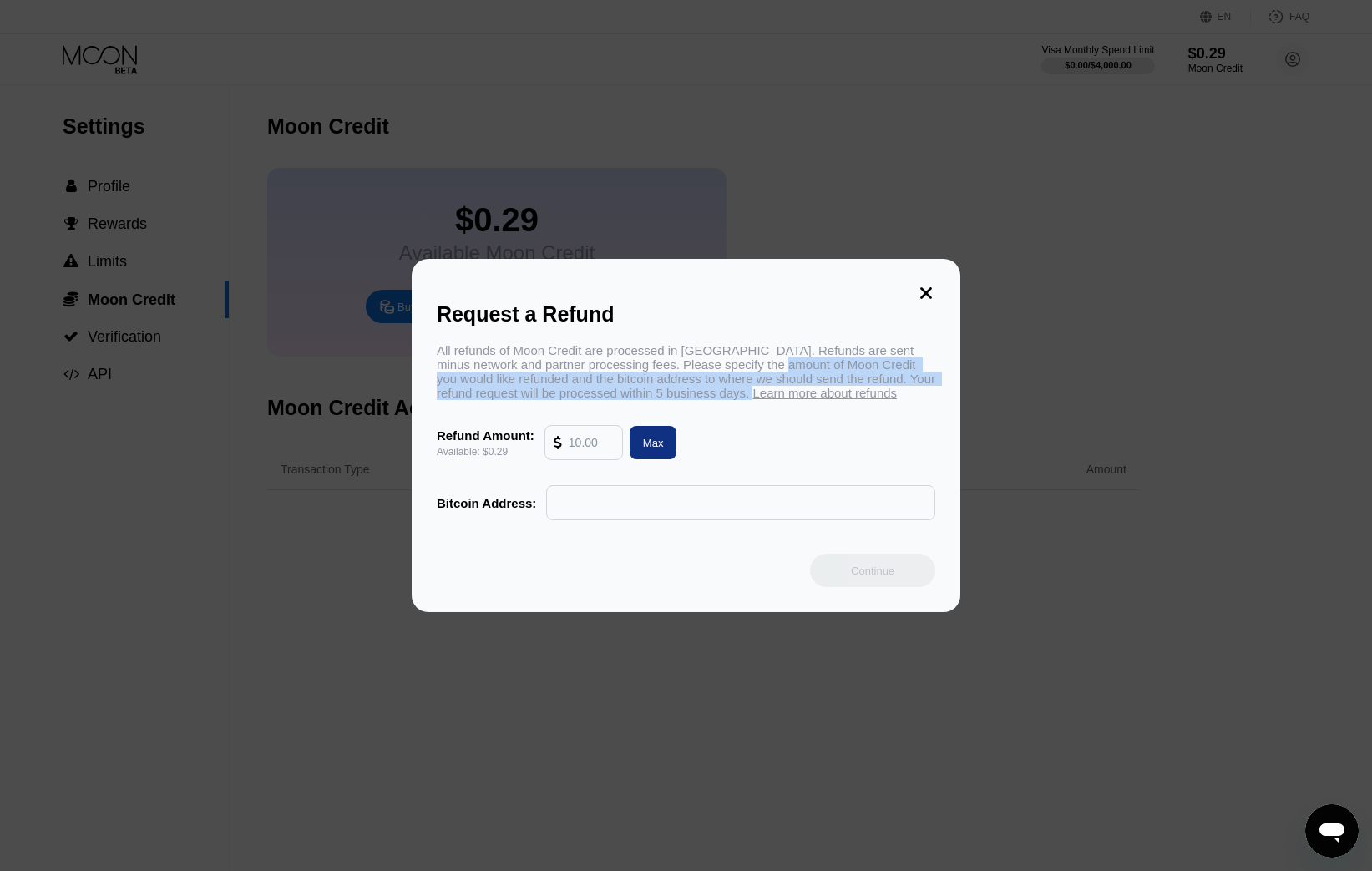
click at [772, 365] on div "All refunds of Moon Credit are processed in Bitcoin. Refunds are sent minus net…" at bounding box center [685, 371] width 498 height 57
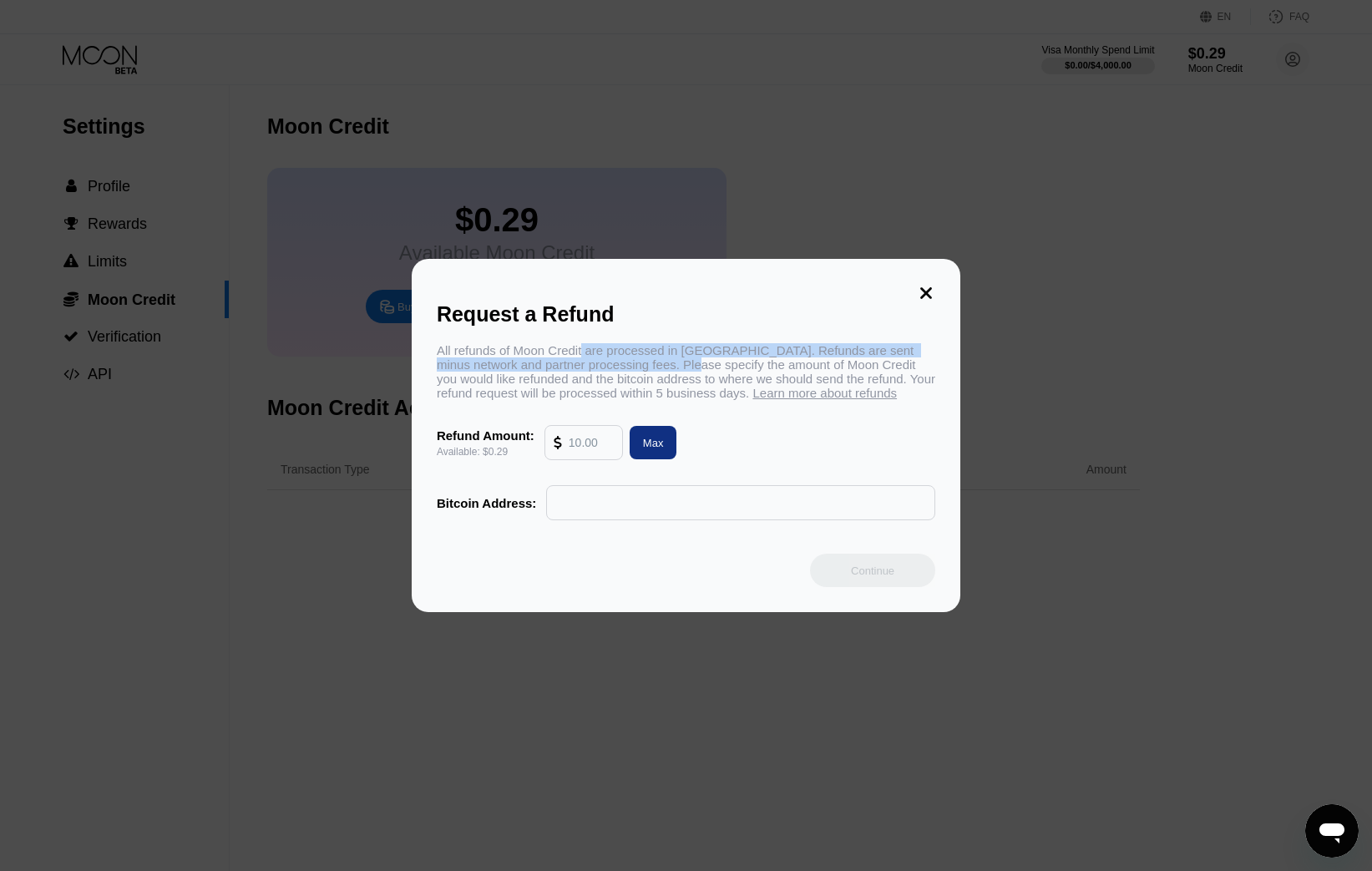
drag, startPoint x: 681, startPoint y: 363, endPoint x: 586, endPoint y: 351, distance: 95.8
click at [586, 351] on div "All refunds of Moon Credit are processed in Bitcoin. Refunds are sent minus net…" at bounding box center [685, 371] width 498 height 57
drag, startPoint x: 522, startPoint y: 375, endPoint x: 712, endPoint y: 353, distance: 191.3
click at [712, 353] on div "All refunds of Moon Credit are processed in Bitcoin. Refunds are sent minus net…" at bounding box center [685, 371] width 498 height 57
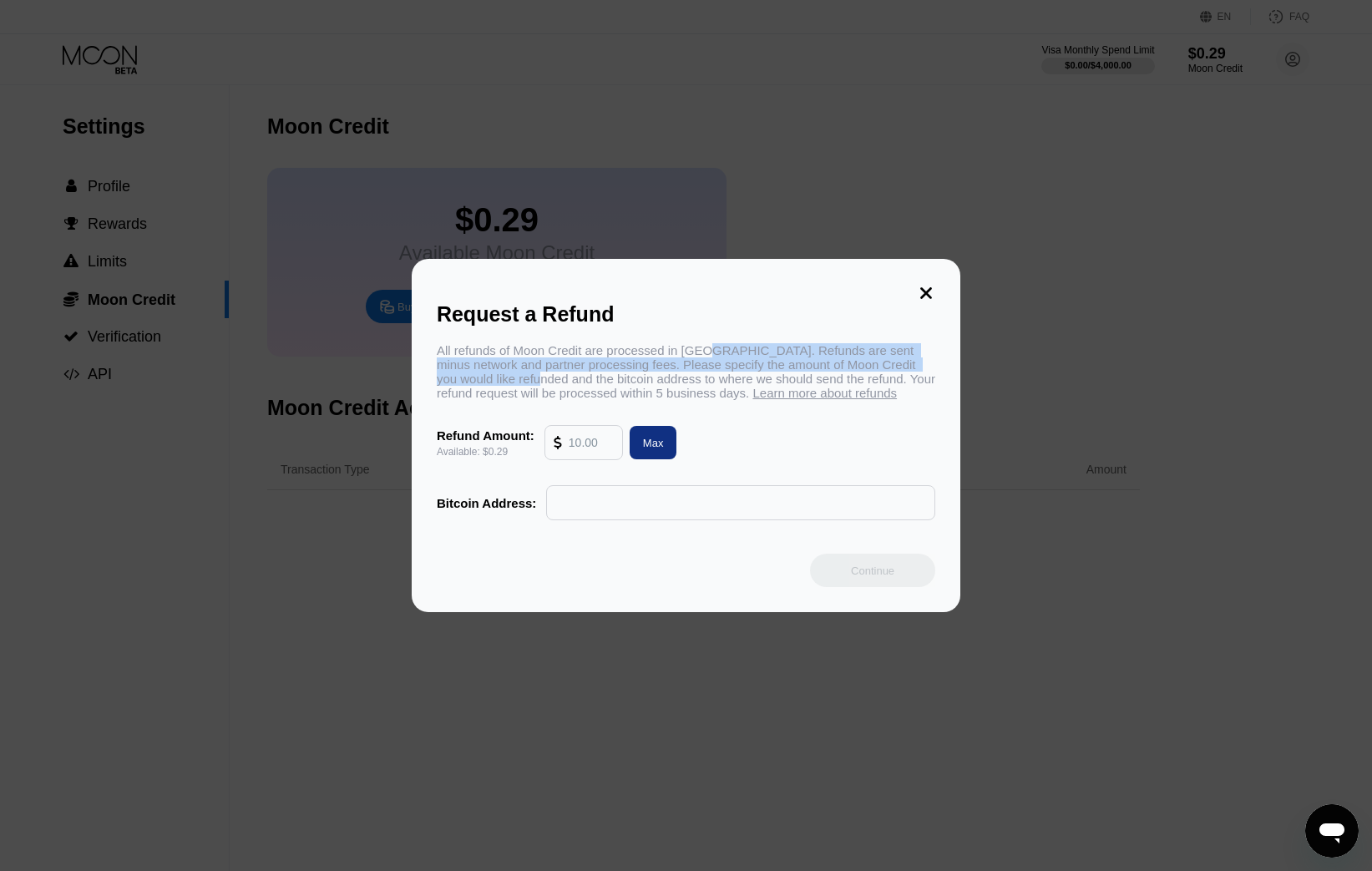
click at [712, 353] on div "All refunds of Moon Credit are processed in Bitcoin. Refunds are sent minus net…" at bounding box center [685, 371] width 498 height 57
click at [797, 396] on span "Learn more about refunds" at bounding box center [824, 393] width 144 height 15
click at [924, 286] on icon at bounding box center [925, 292] width 18 height 18
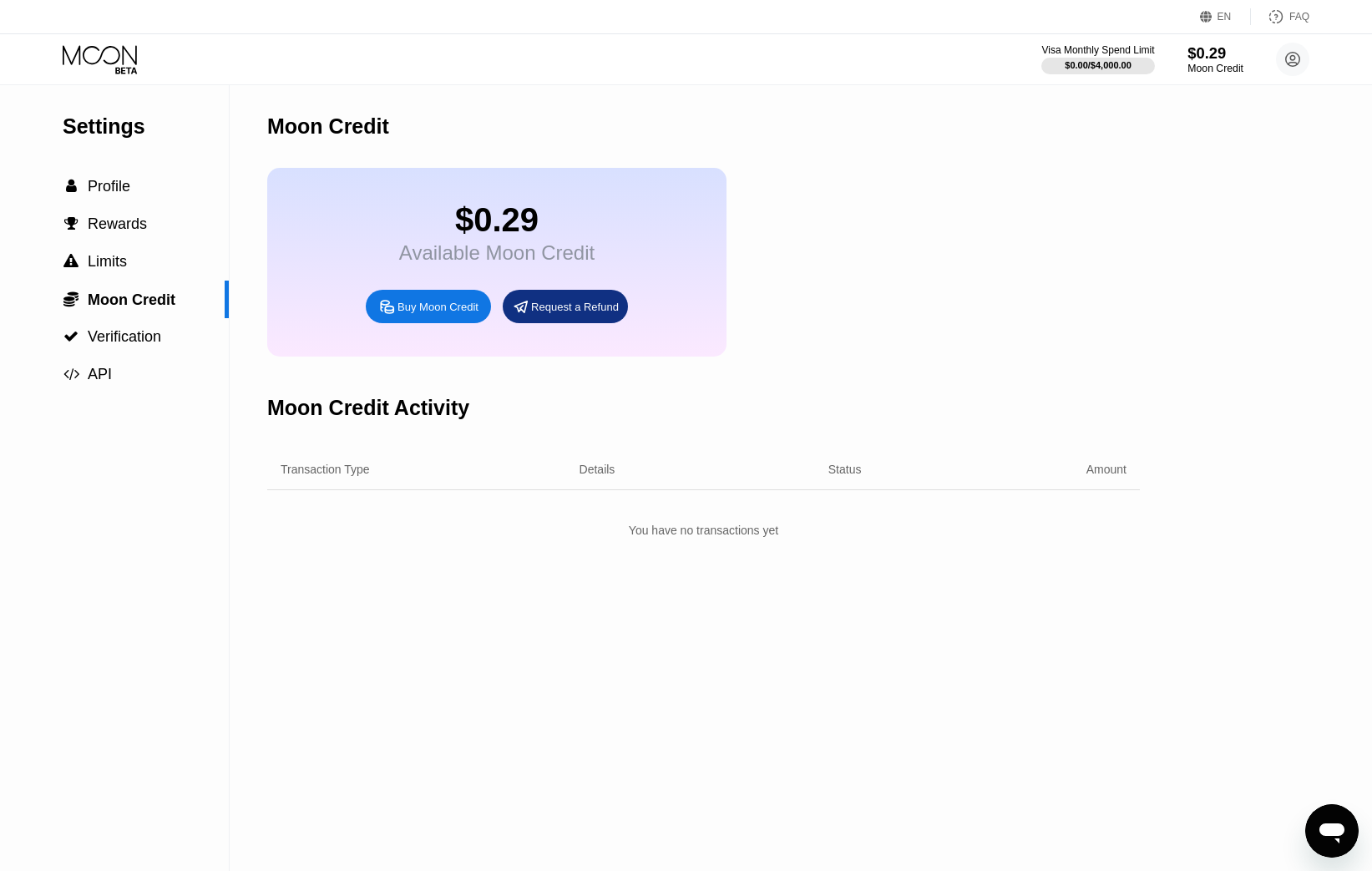
click at [1215, 57] on div "$0.29" at bounding box center [1215, 53] width 56 height 17
click at [135, 195] on div " Profile" at bounding box center [114, 187] width 229 height 38
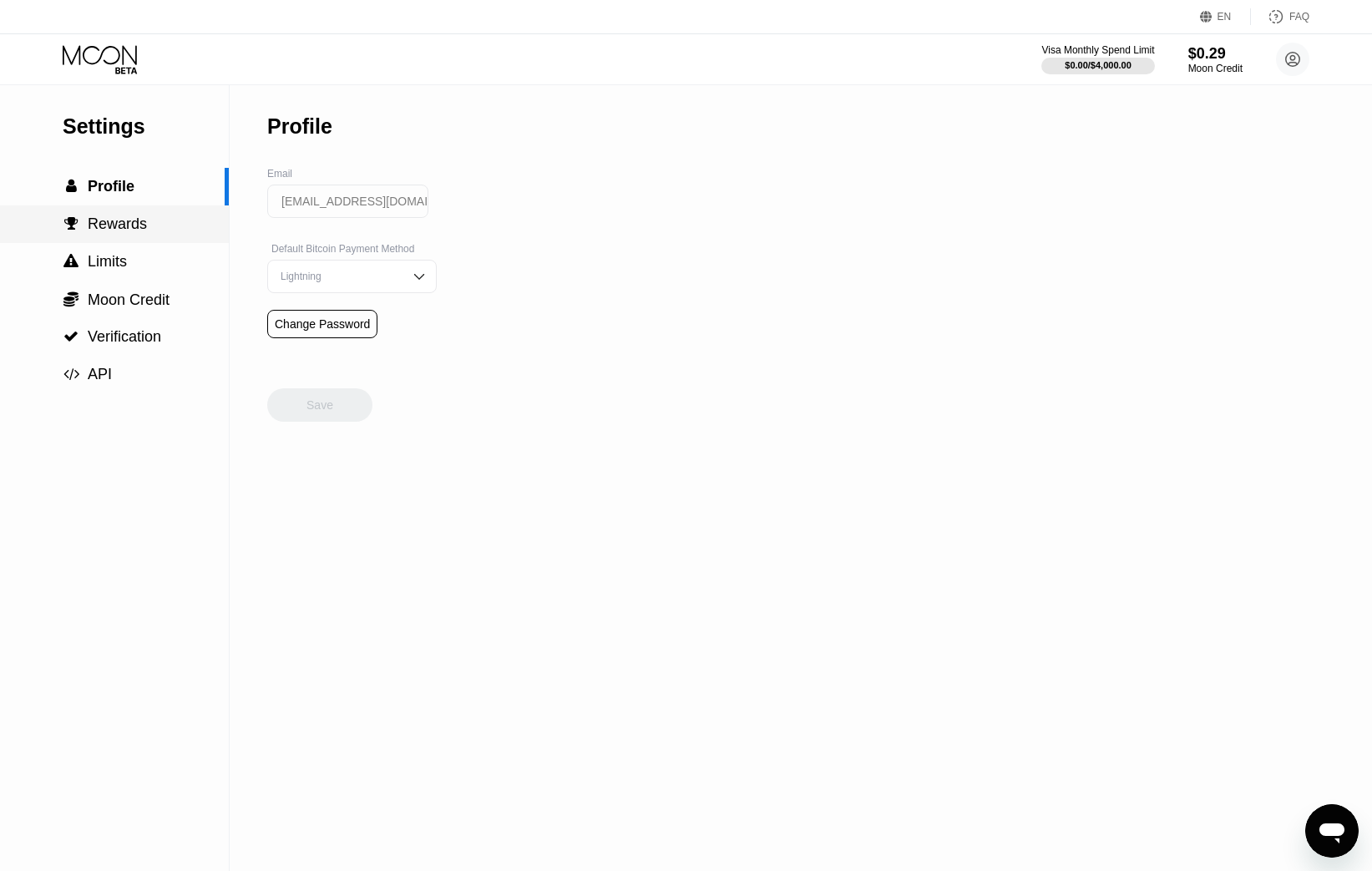
click at [141, 224] on span "Rewards" at bounding box center [117, 223] width 59 height 16
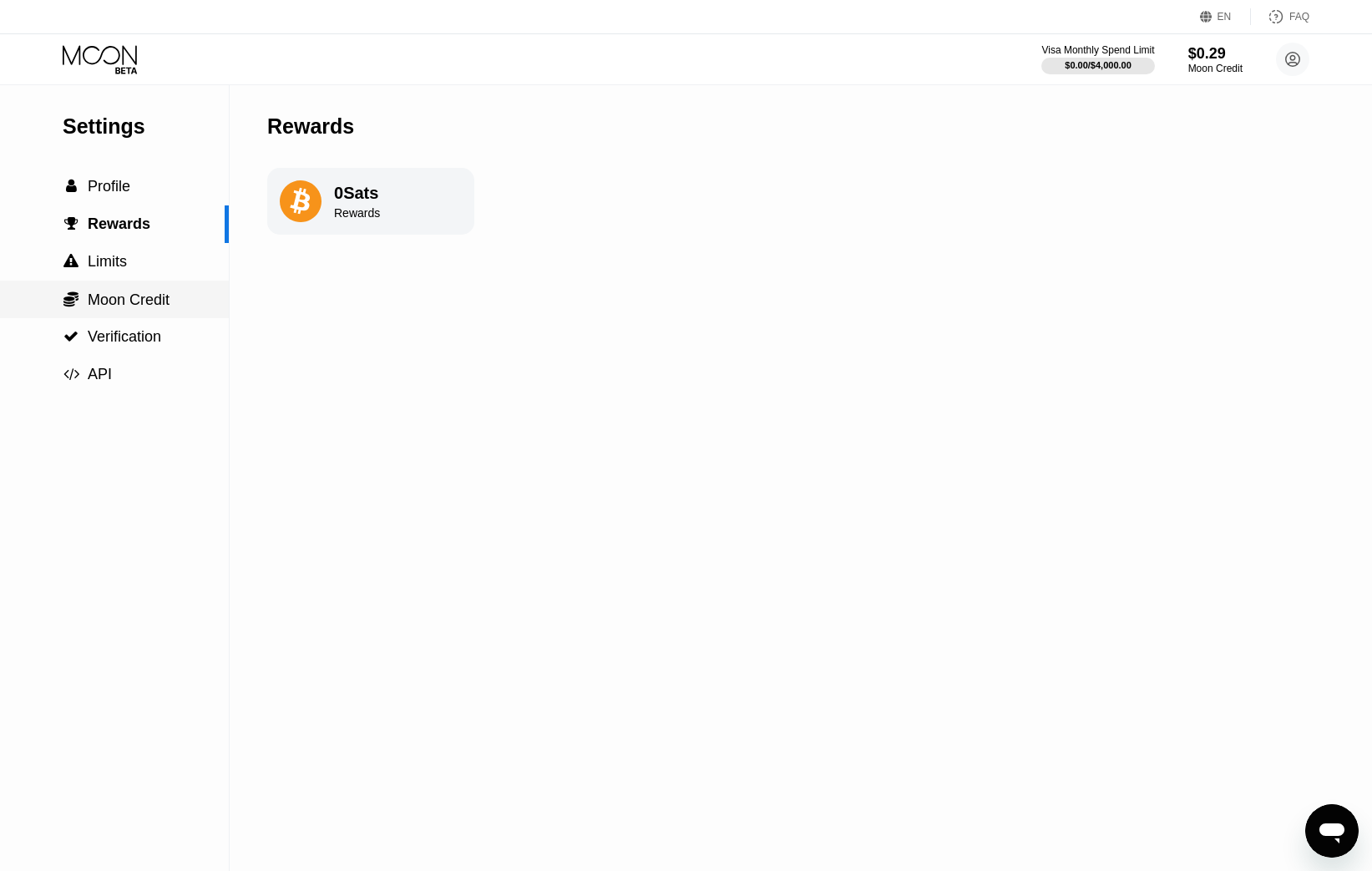
click at [135, 305] on span "Moon Credit" at bounding box center [128, 299] width 81 height 16
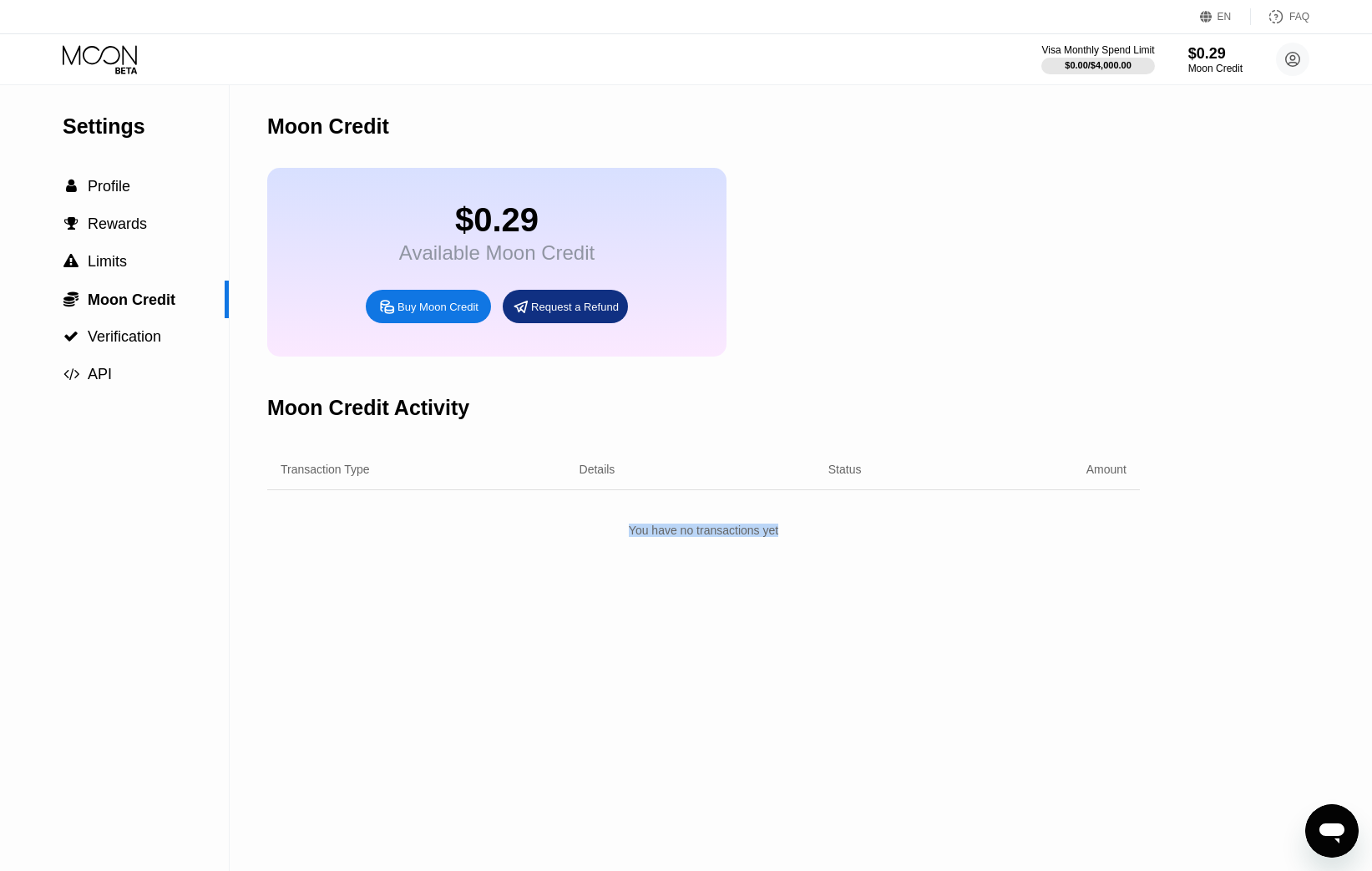
drag, startPoint x: 676, startPoint y: 521, endPoint x: 904, endPoint y: 536, distance: 228.5
click at [904, 536] on div "You have no transactions yet" at bounding box center [704, 530] width 873 height 30
click at [123, 70] on icon at bounding box center [125, 70] width 21 height 7
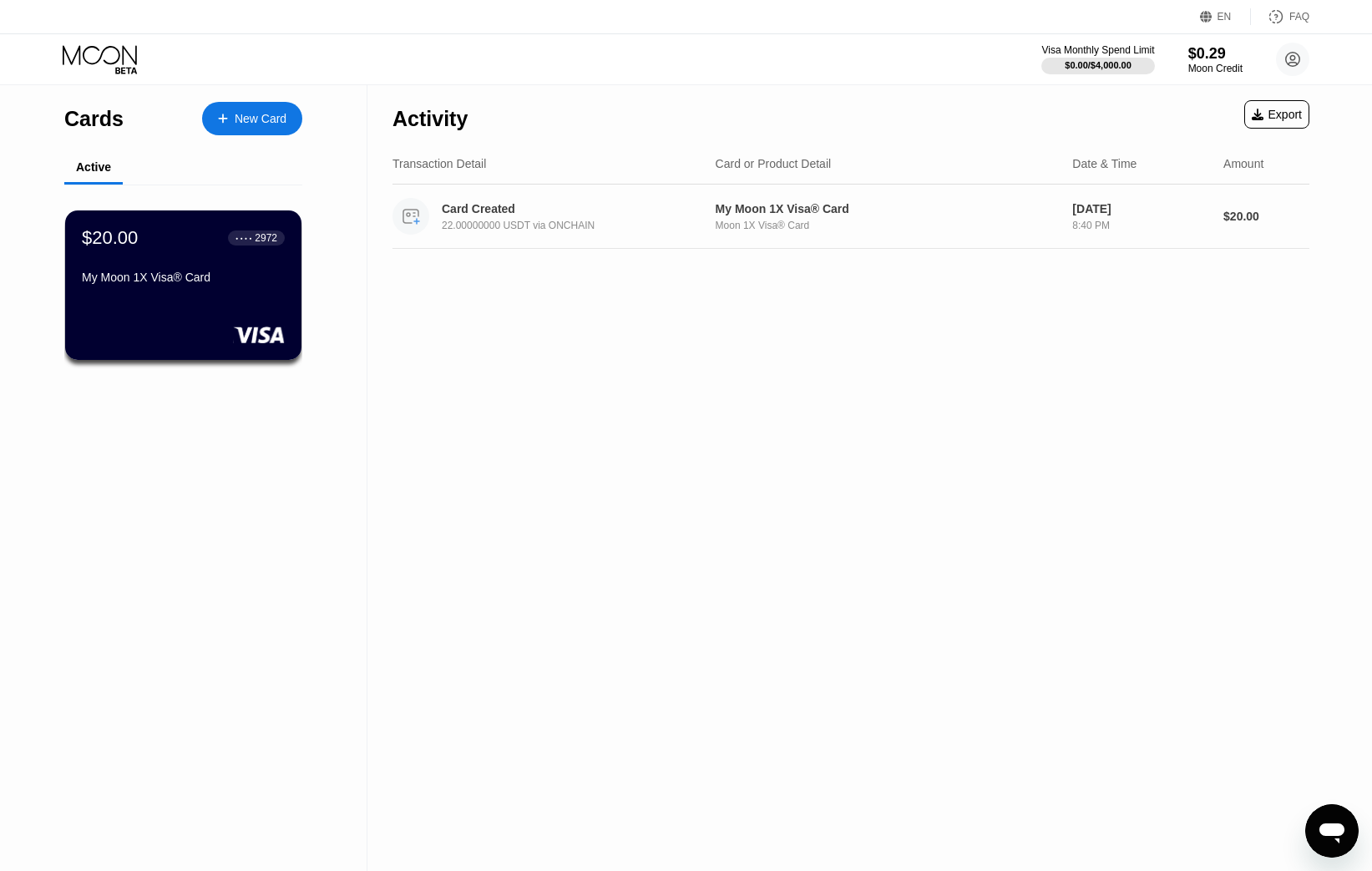
click at [550, 216] on div "Card Created 22.00000000 USDT via ONCHAIN" at bounding box center [581, 217] width 279 height 29
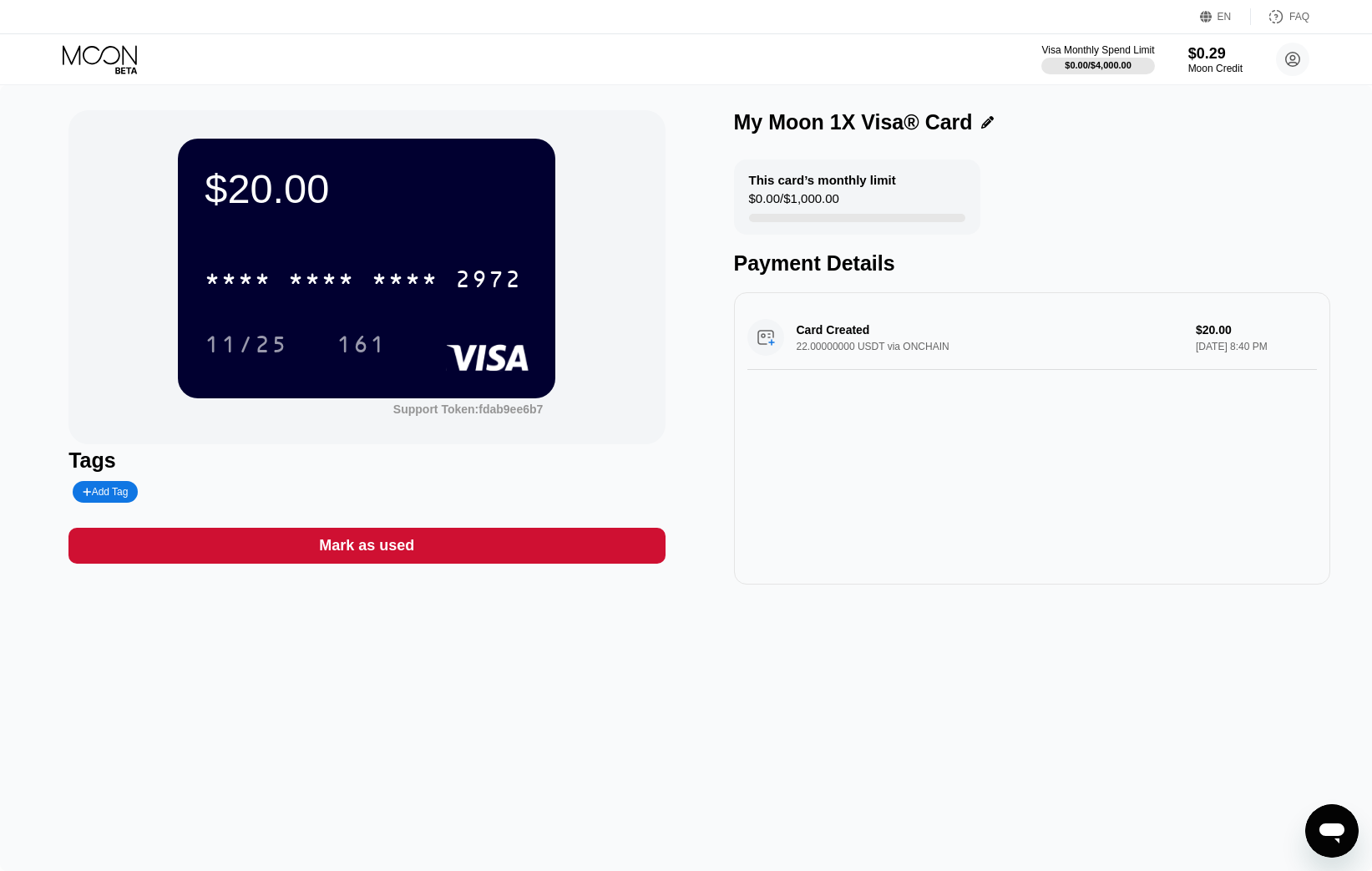
click at [876, 347] on div "Card Created 22.00000000 USDT via ONCHAIN $20.00 Sep 23, 2025 8:40 PM" at bounding box center [1032, 337] width 569 height 64
click at [936, 347] on div "Card Created 22.00000000 USDT via ONCHAIN $20.00 Sep 23, 2025 8:40 PM" at bounding box center [1032, 337] width 569 height 64
drag, startPoint x: 1194, startPoint y: 328, endPoint x: 1286, endPoint y: 347, distance: 93.9
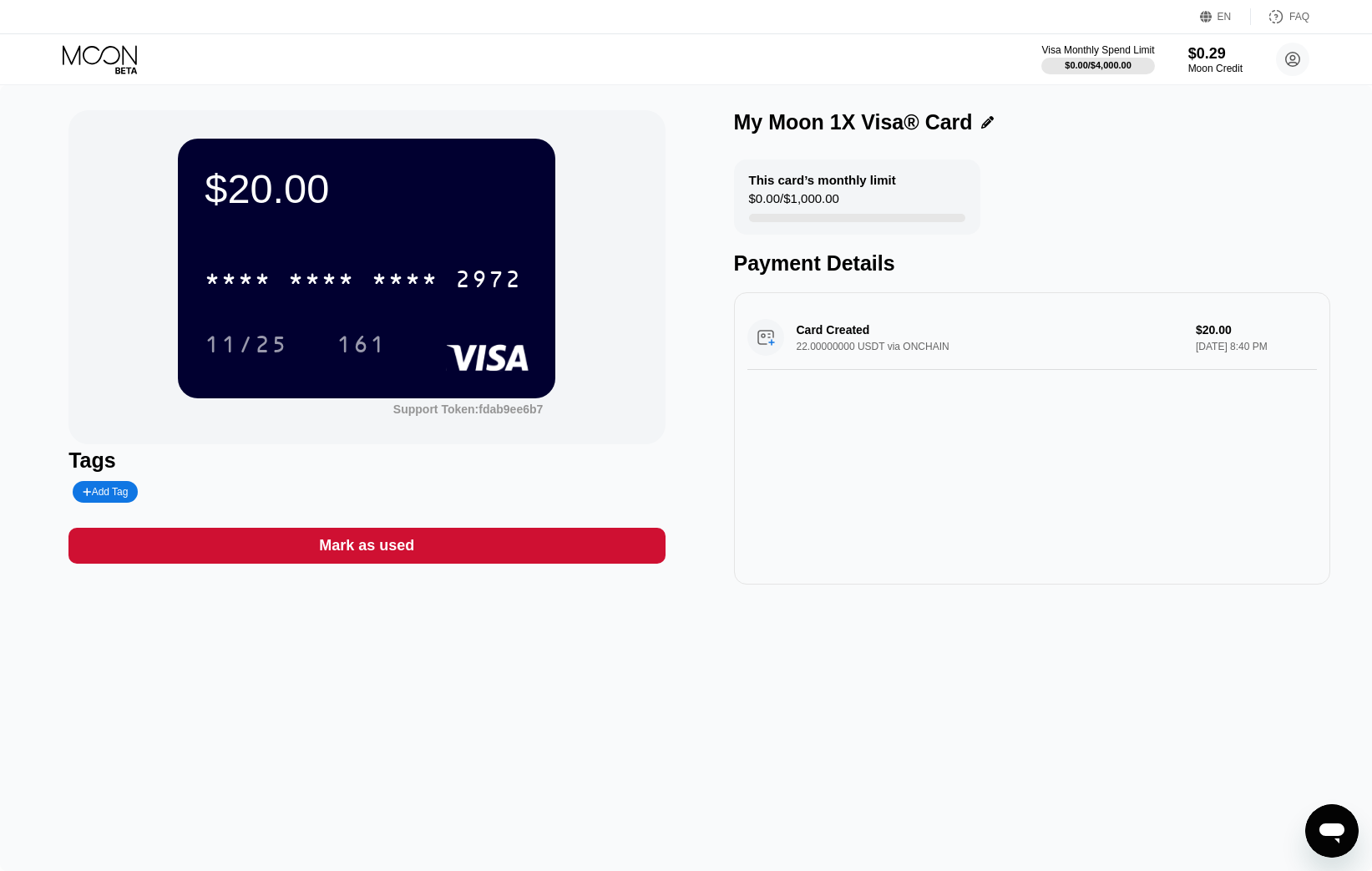
click at [1286, 347] on div "Card Created 22.00000000 USDT via ONCHAIN $20.00 Sep 23, 2025 8:40 PM" at bounding box center [1032, 337] width 569 height 64
click at [1285, 347] on div "Card Created 22.00000000 USDT via ONCHAIN $20.00 Sep 23, 2025 8:40 PM" at bounding box center [1032, 337] width 569 height 64
click at [972, 526] on div "Card Created 22.00000000 USDT via ONCHAIN $20.00 Sep 23, 2025 8:40 PM" at bounding box center [1032, 438] width 596 height 292
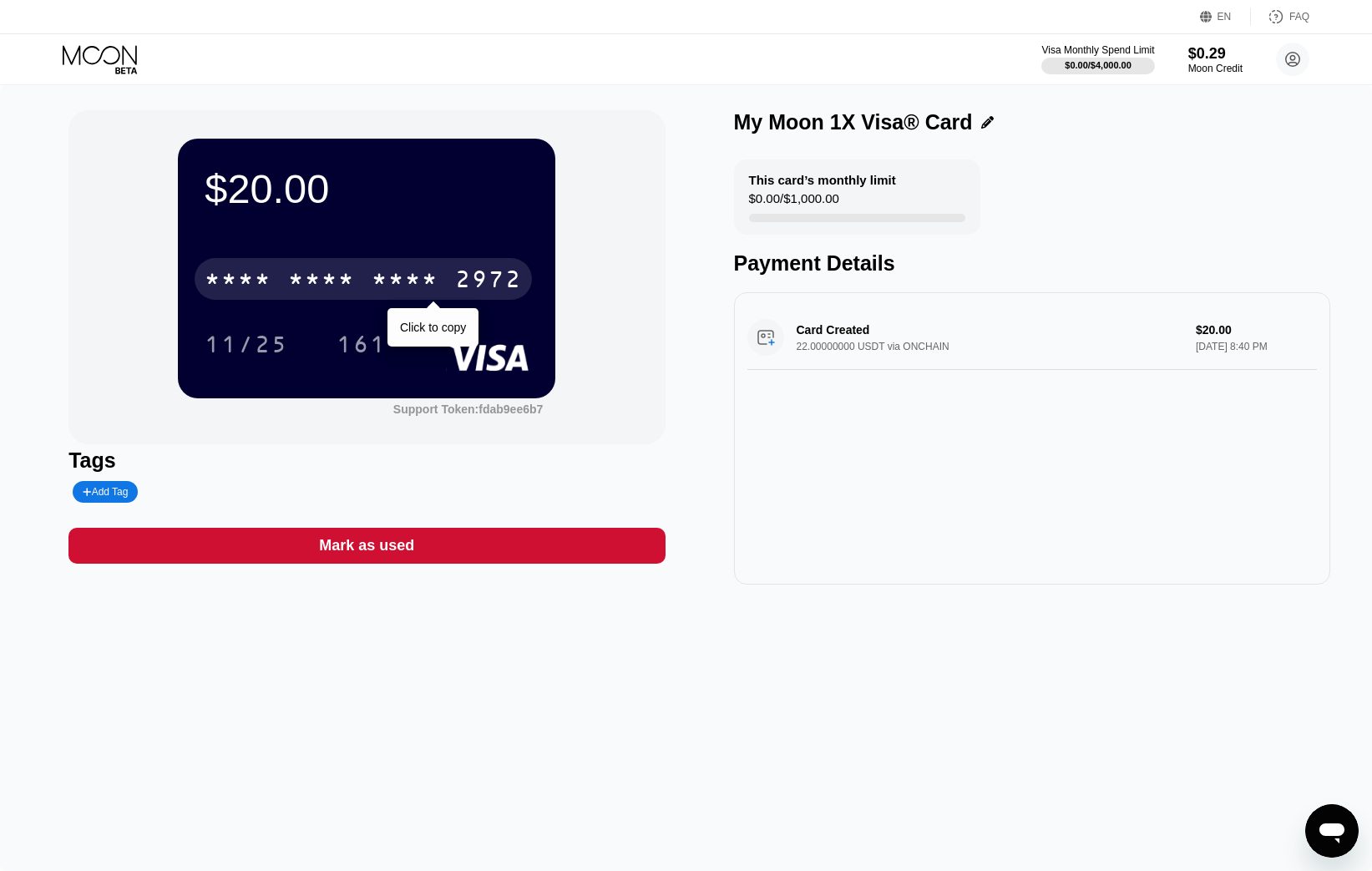
click at [407, 280] on div "* * * *" at bounding box center [405, 281] width 67 height 27
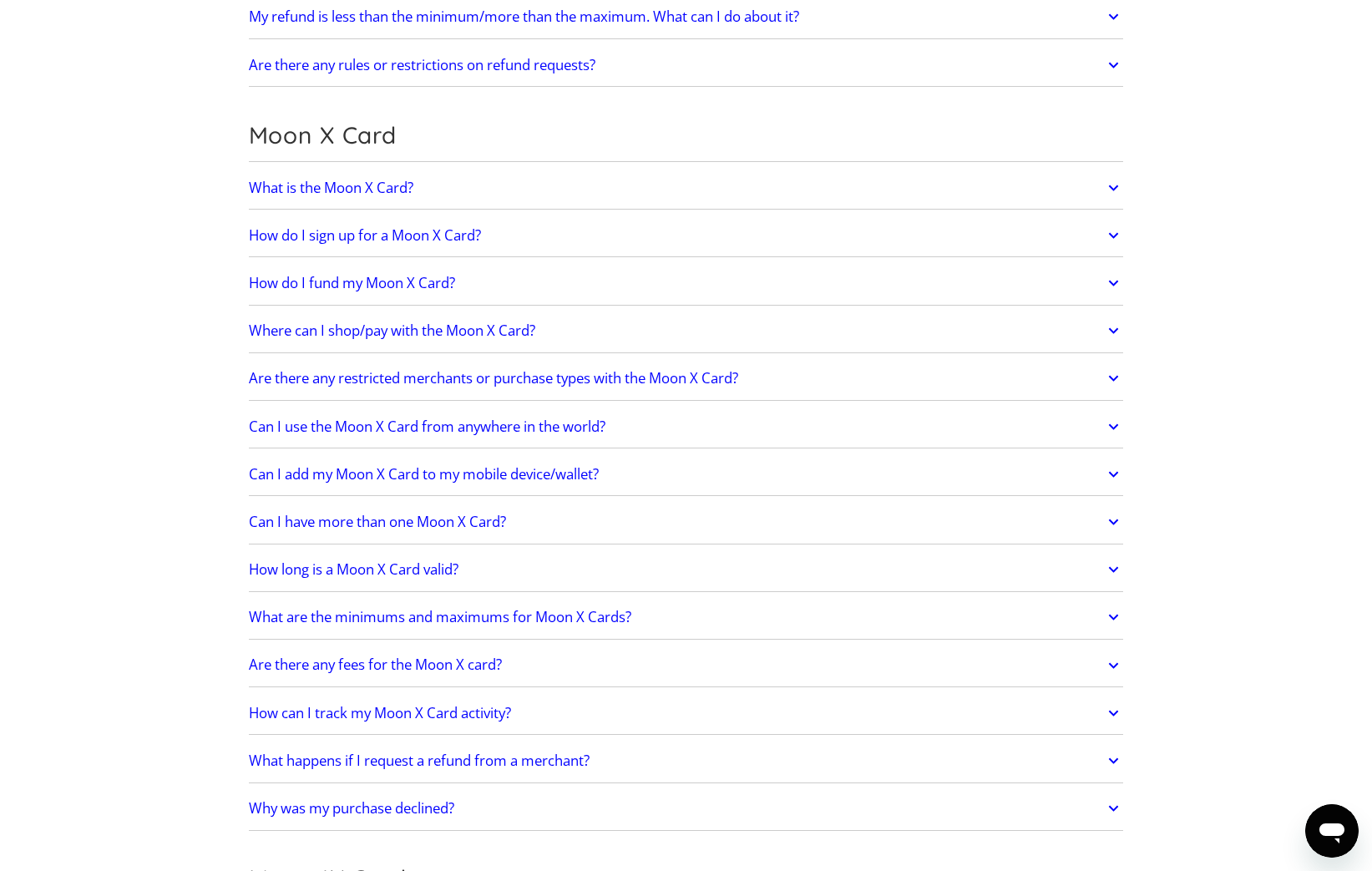
scroll to position [1137, 0]
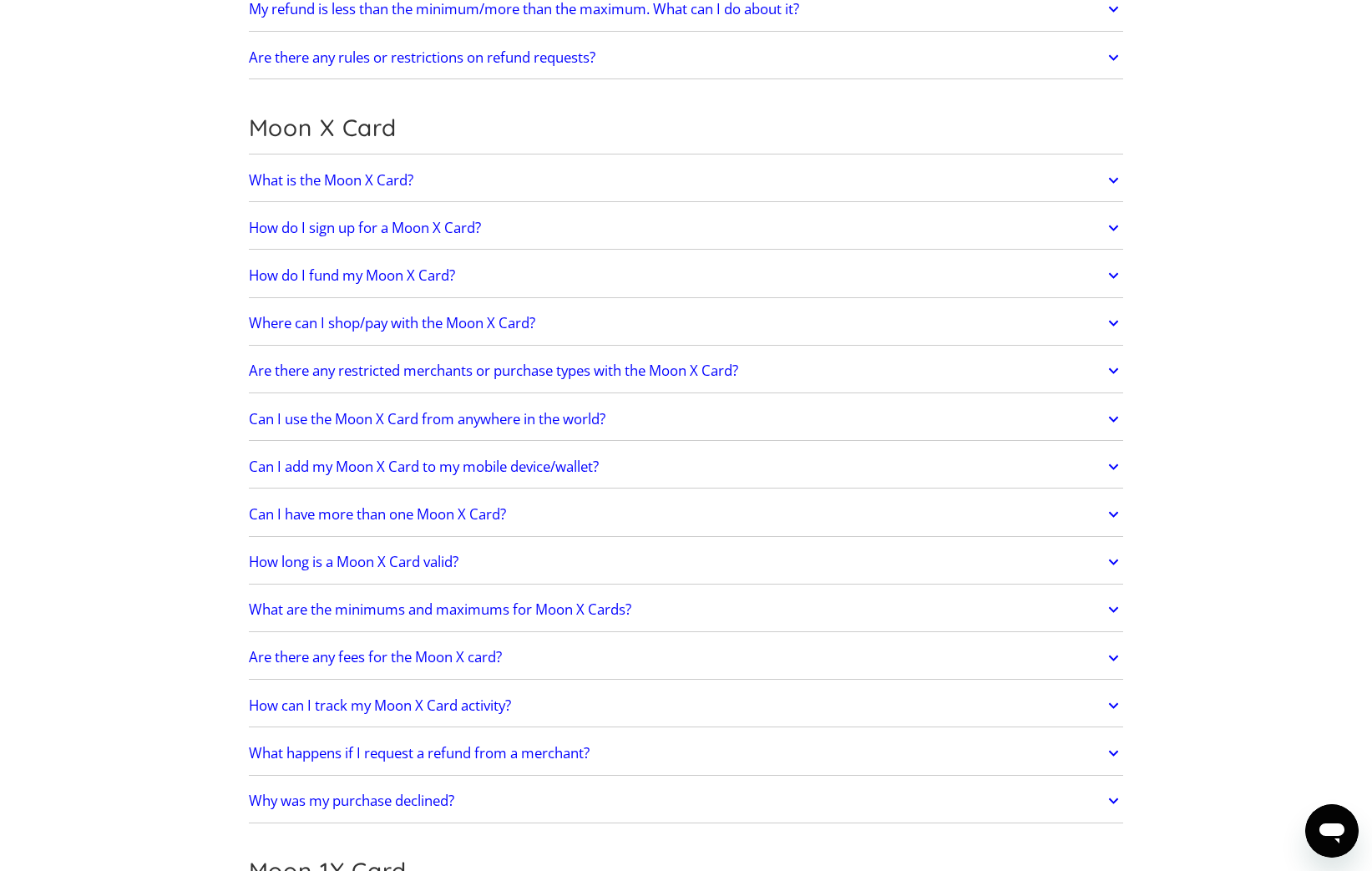
click at [399, 278] on h2 "How do I fund my Moon X Card?" at bounding box center [352, 275] width 207 height 16
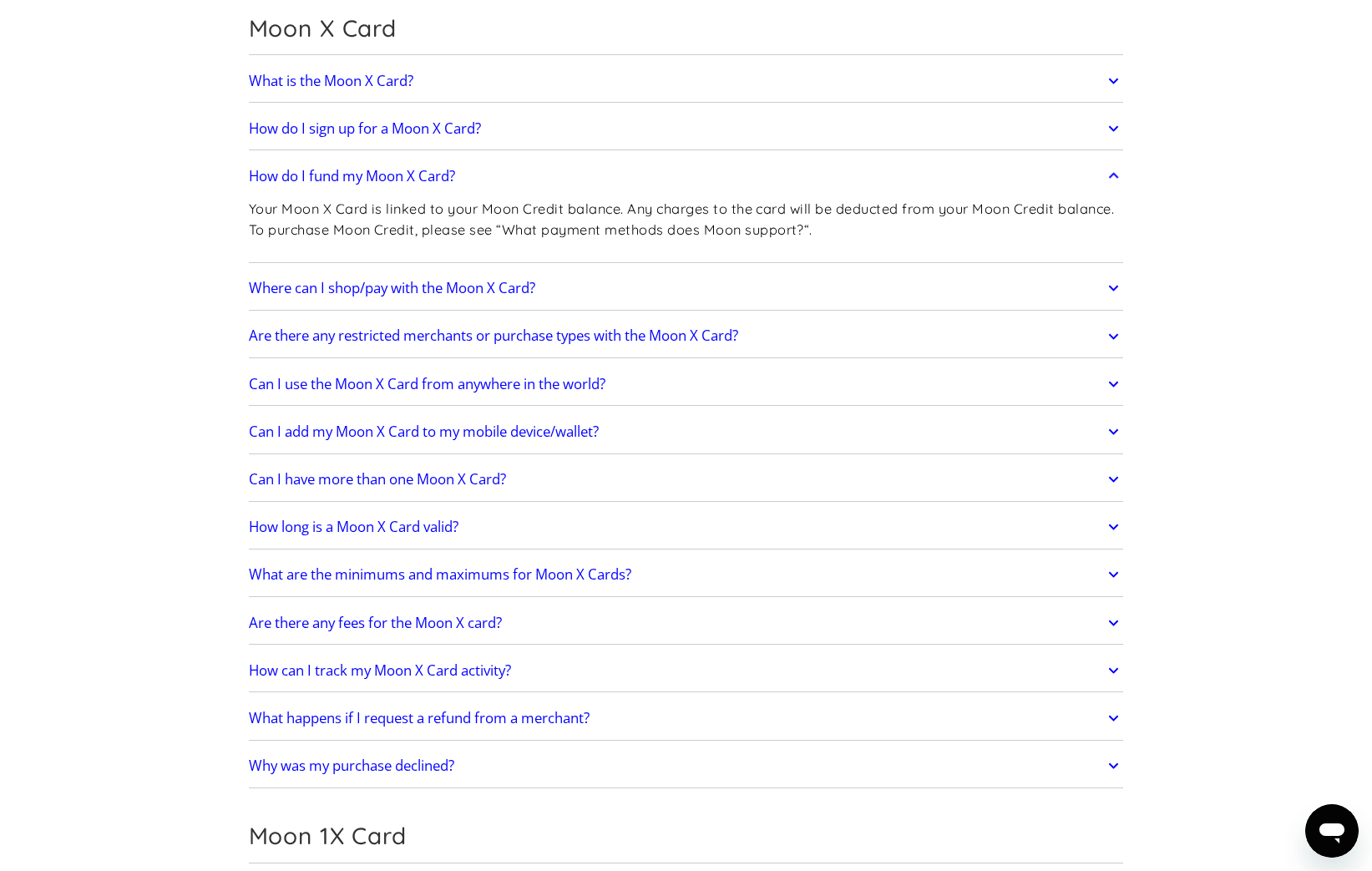
scroll to position [1246, 0]
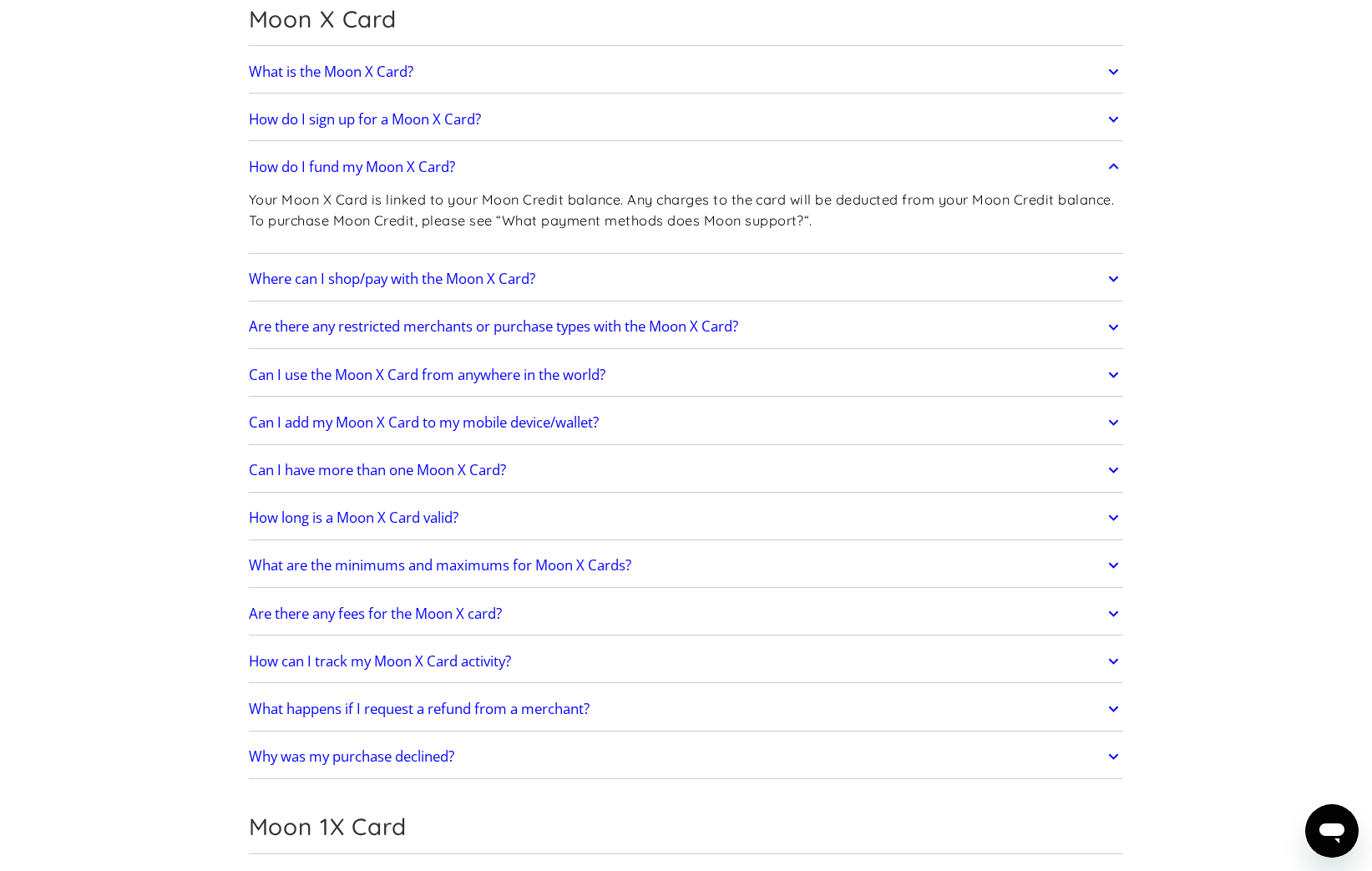
click at [448, 270] on h2 "Where can I shop/pay with the Moon X Card?" at bounding box center [392, 278] width 286 height 16
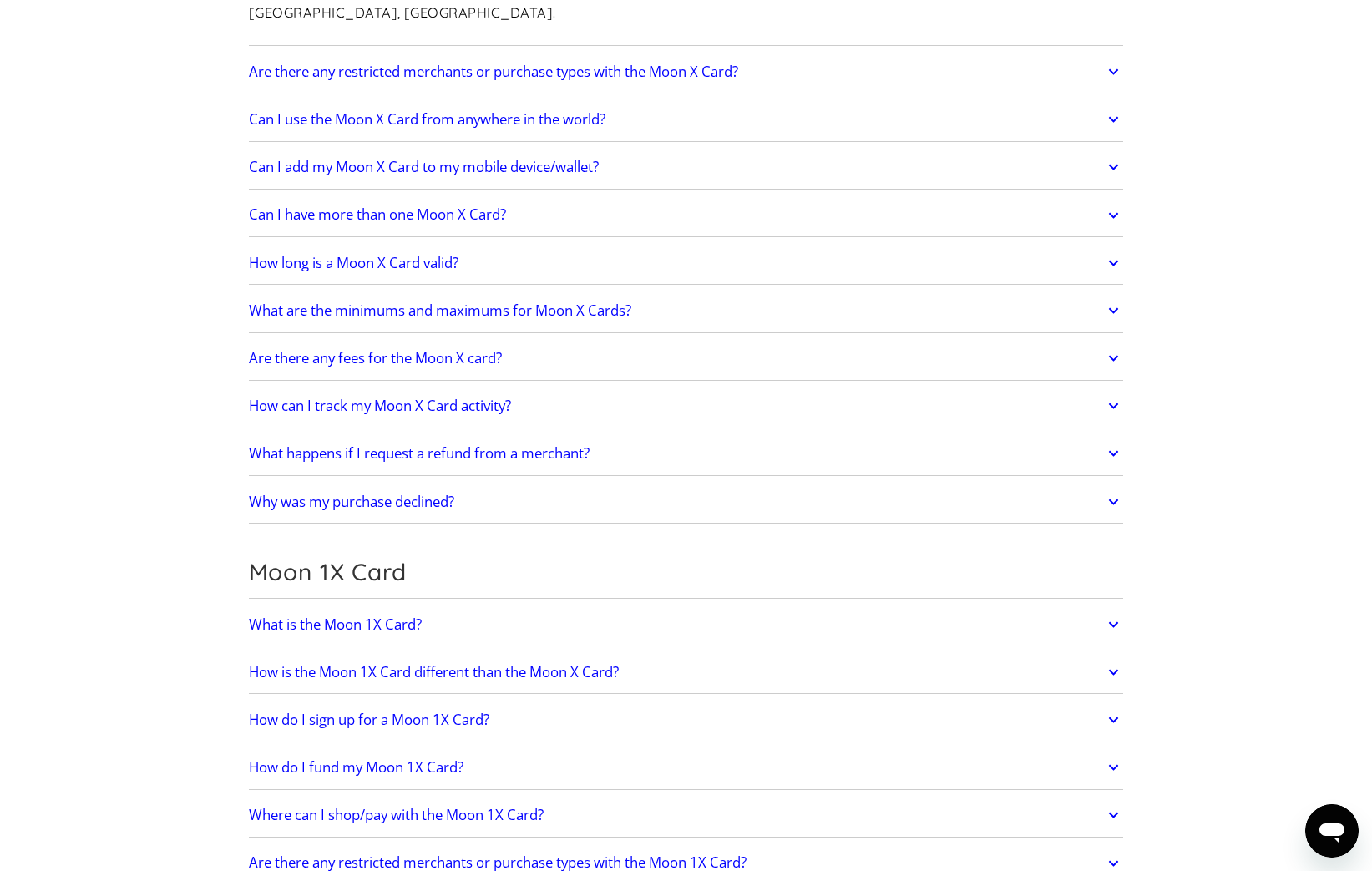
scroll to position [1771, 0]
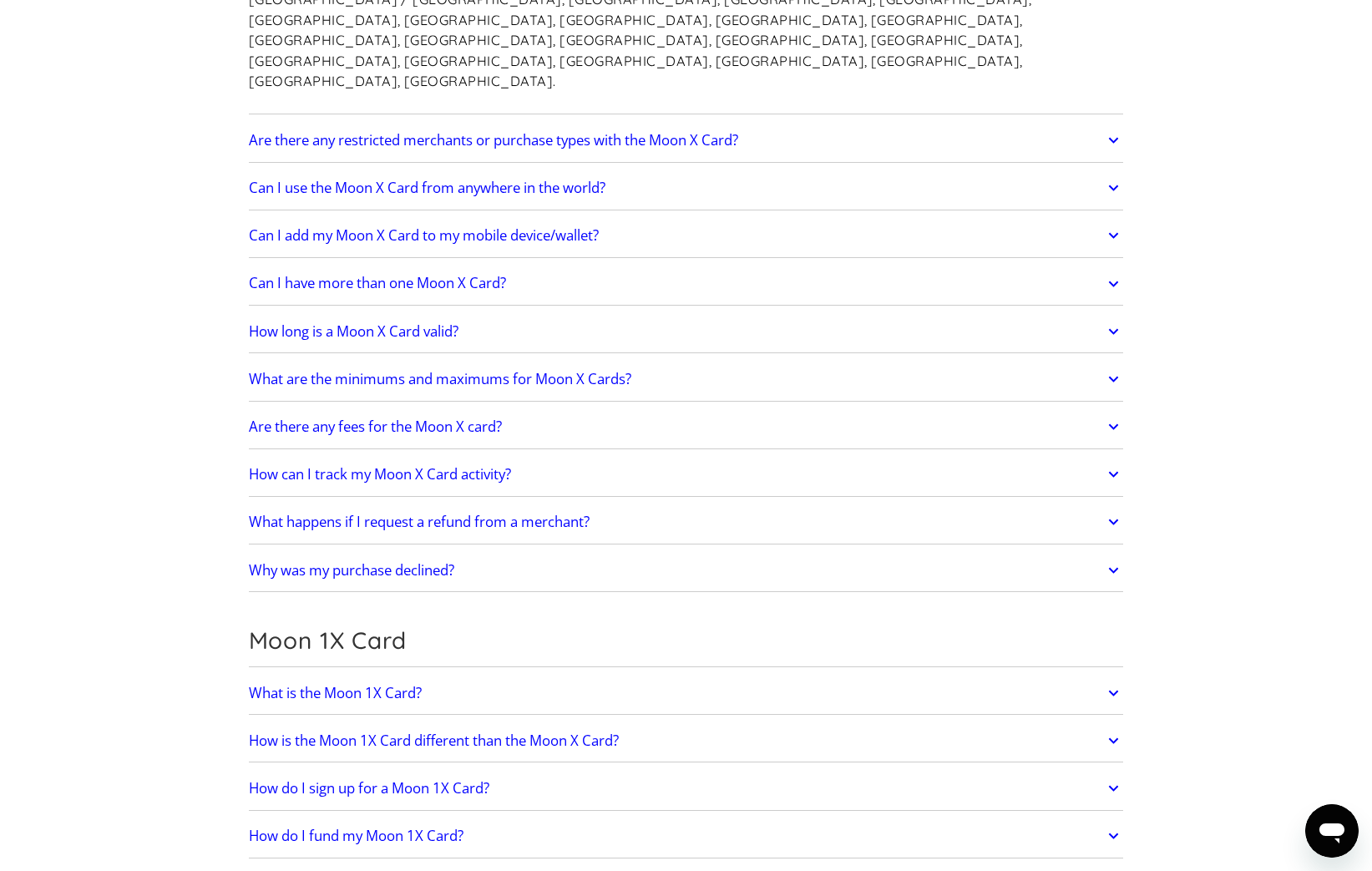
click at [483, 227] on h2 "Can I add my Moon X Card to my mobile device/wallet?" at bounding box center [424, 235] width 350 height 16
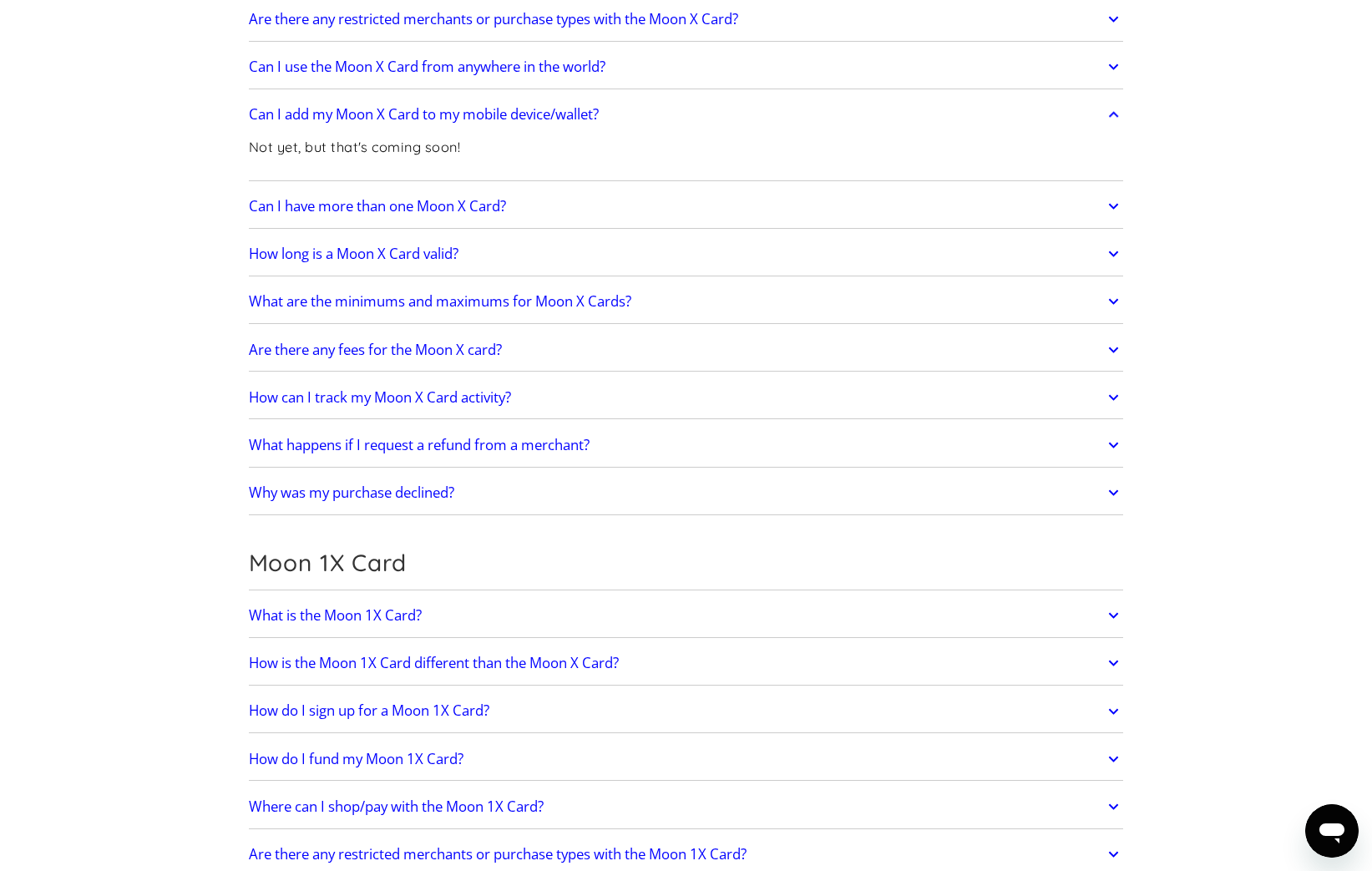
scroll to position [1846, 0]
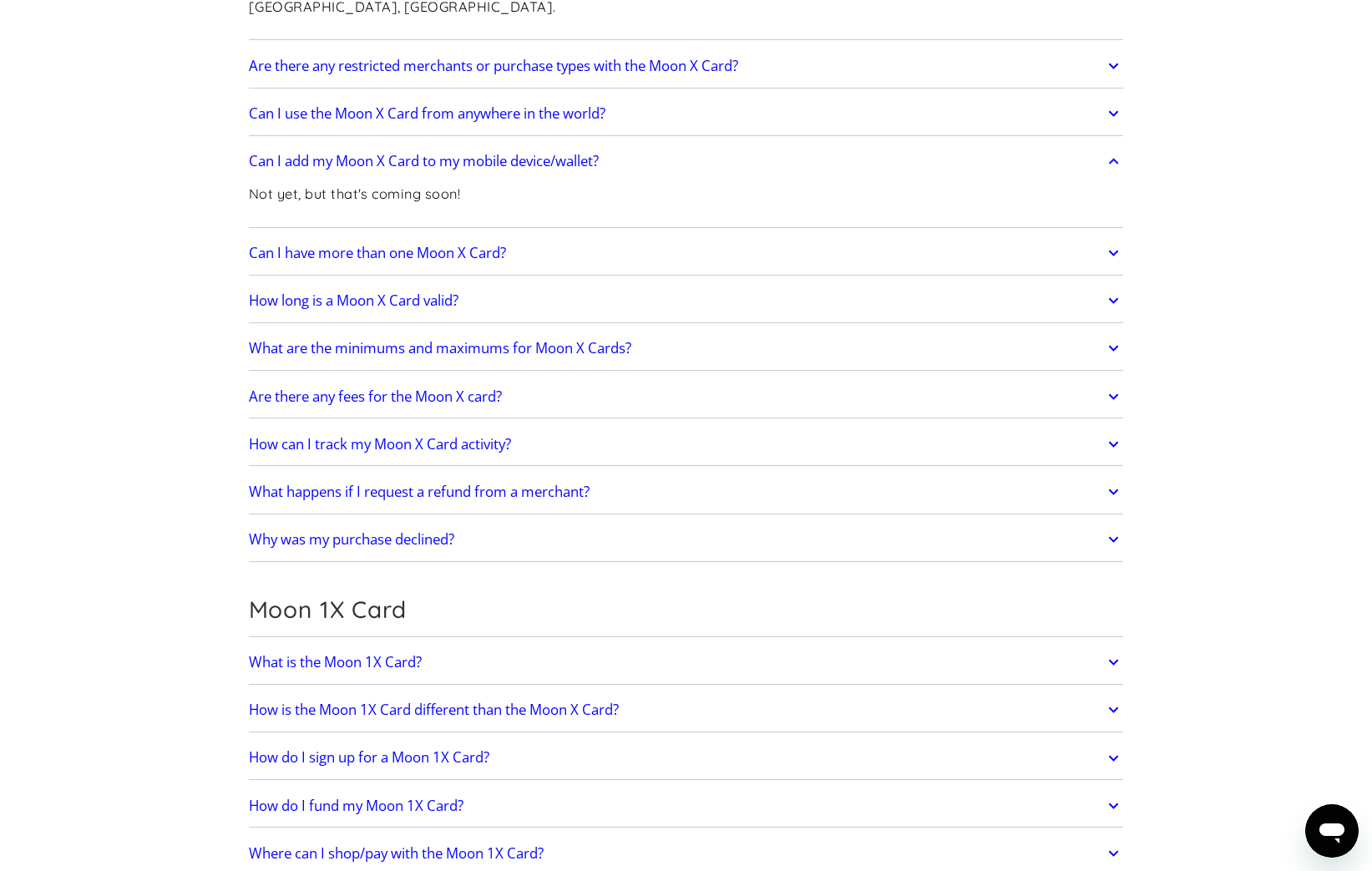
click at [429, 244] on h2 "Can I have more than one Moon X Card?" at bounding box center [377, 252] width 257 height 16
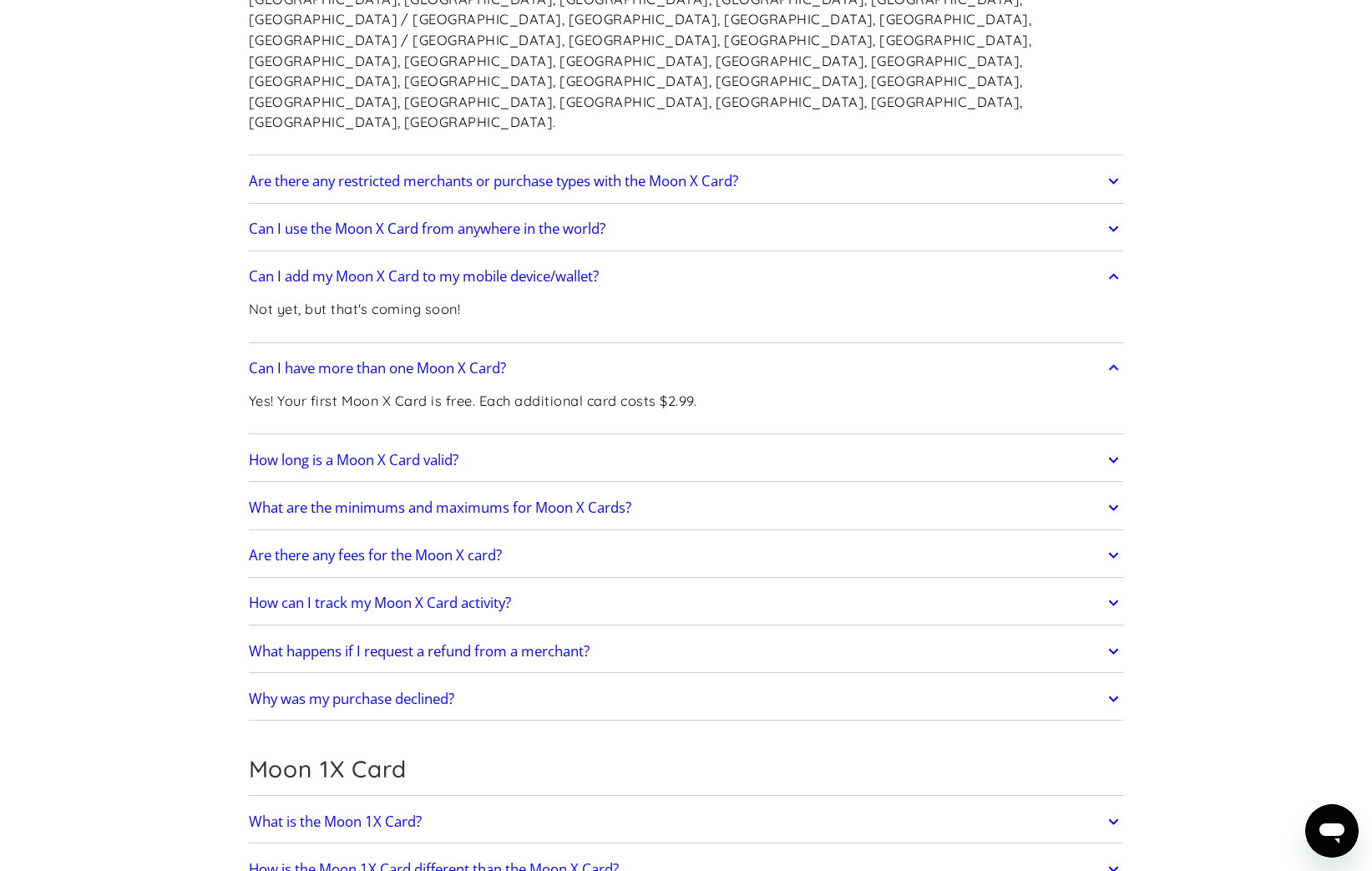
scroll to position [1740, 0]
